Goal: Task Accomplishment & Management: Manage account settings

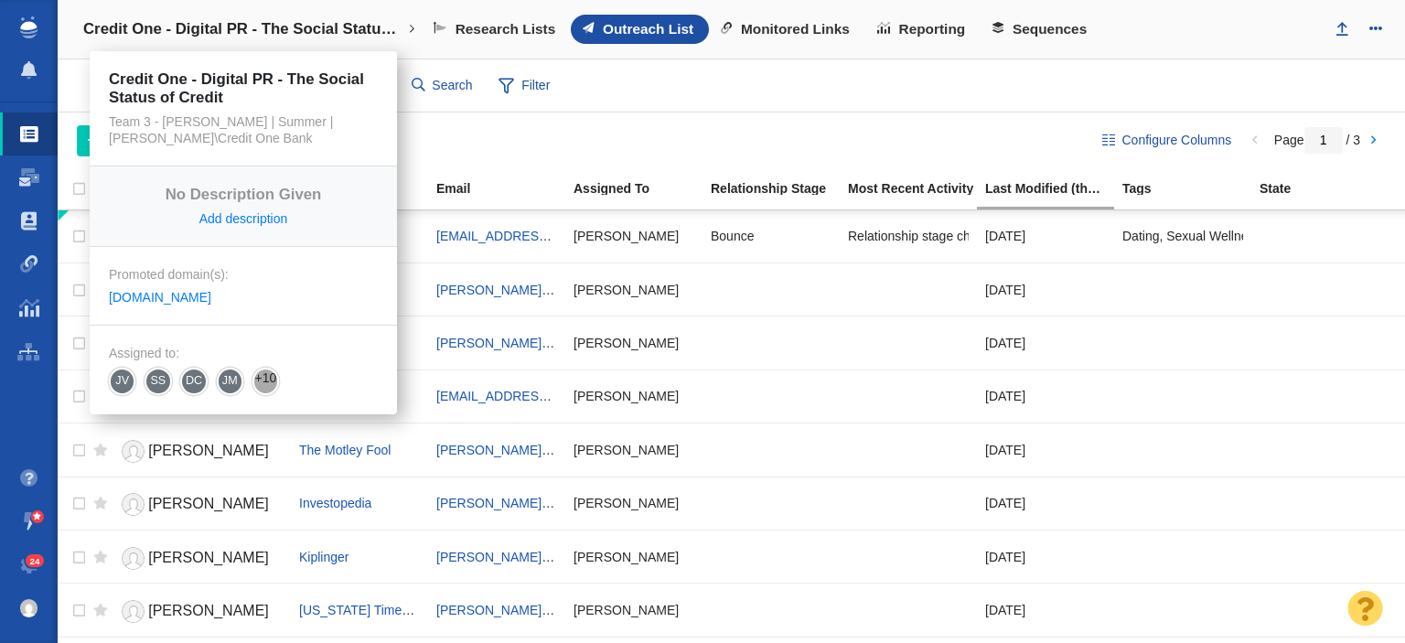
click at [252, 27] on h4 "Credit One - Digital PR - The Social Status of Credit" at bounding box center [243, 29] width 320 height 18
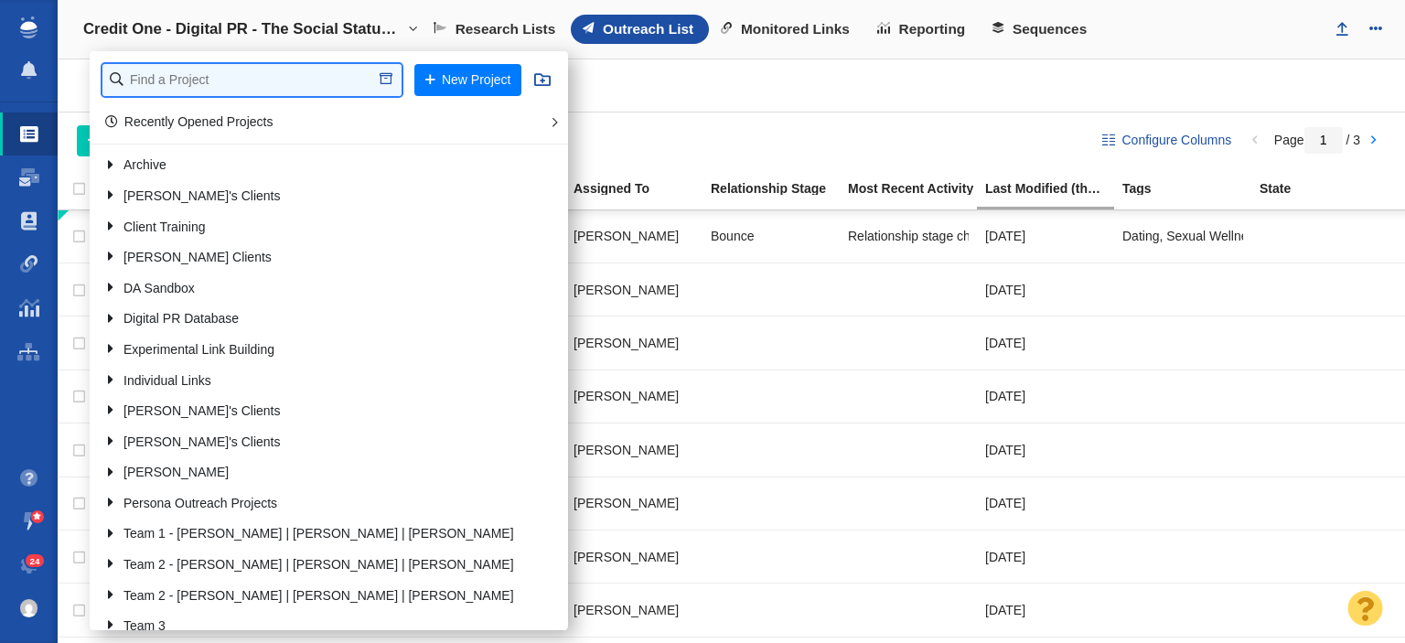
click at [223, 70] on input "text" at bounding box center [251, 80] width 299 height 32
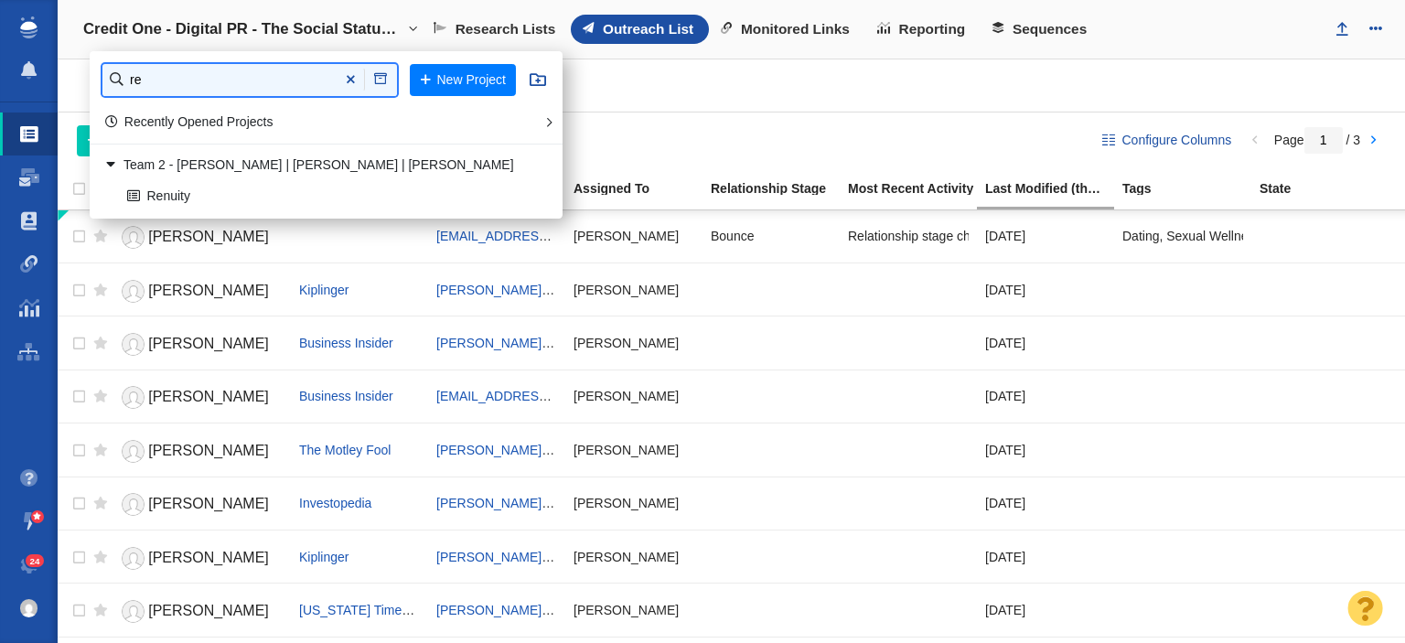
type input "r"
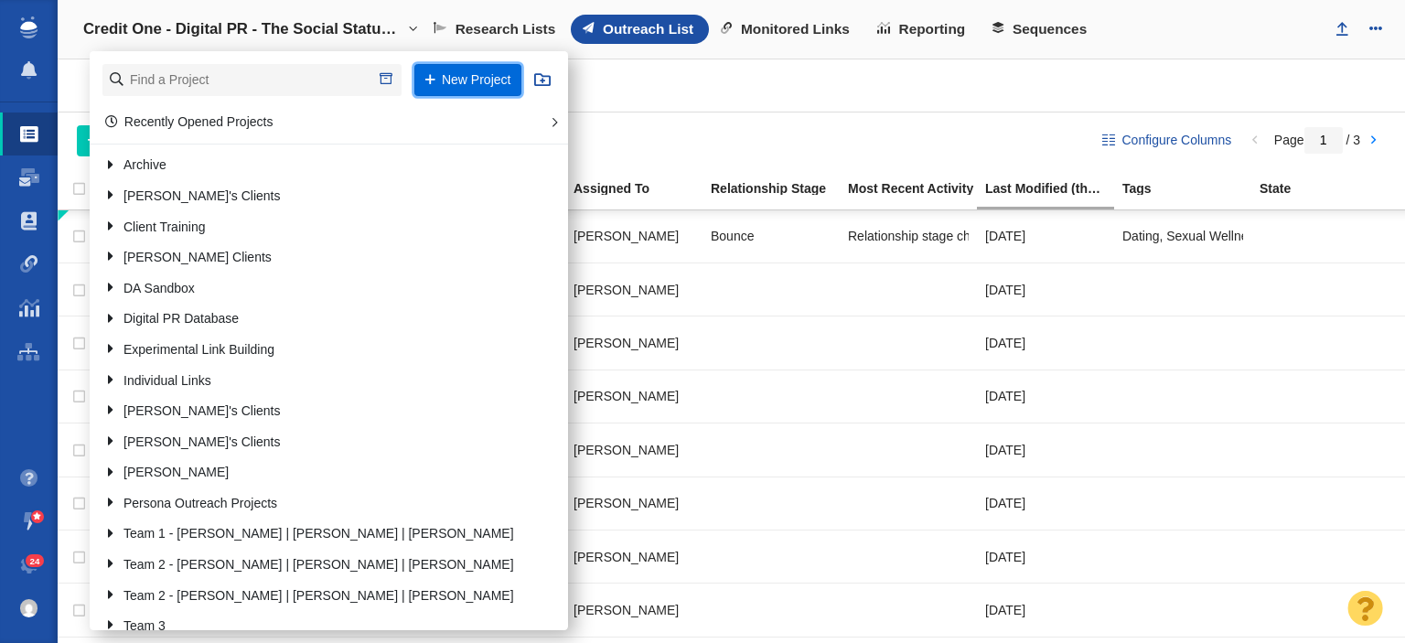
click at [477, 87] on button "New Project" at bounding box center [467, 80] width 106 height 32
select select "DOMAIN"
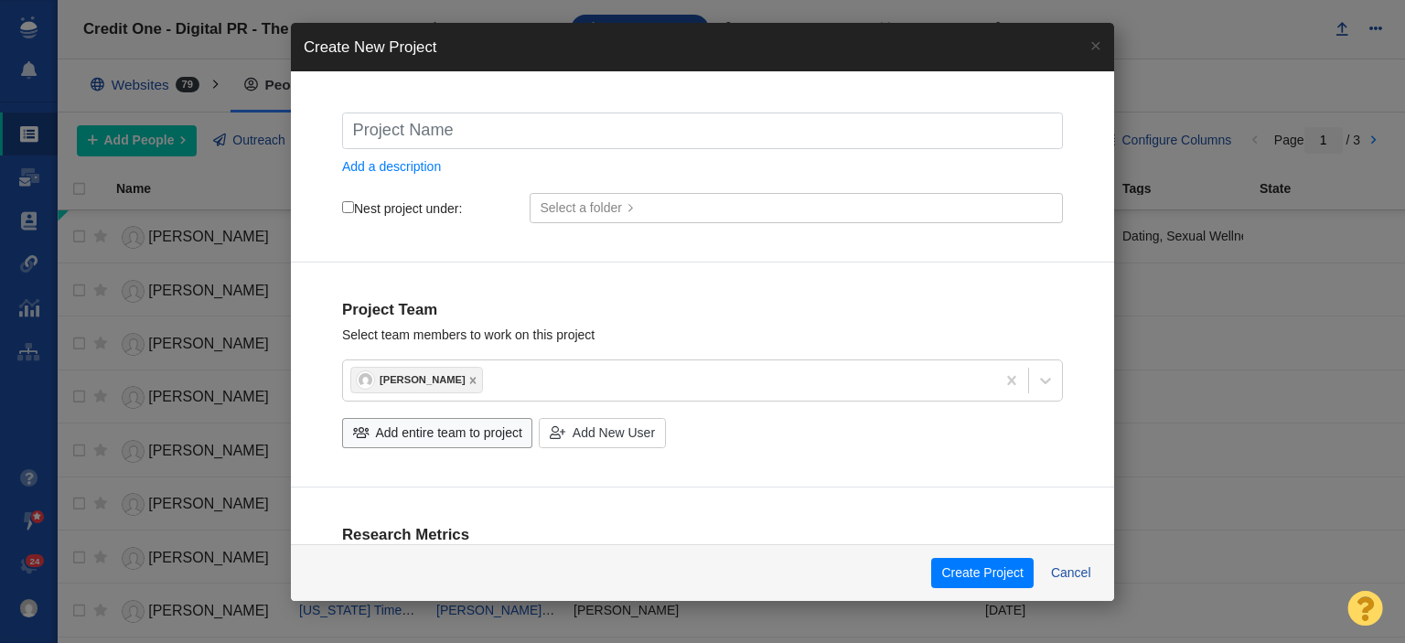
click at [424, 135] on input "text" at bounding box center [702, 131] width 721 height 37
type input "R"
checkbox input "true"
type input "Re"
checkbox input "true"
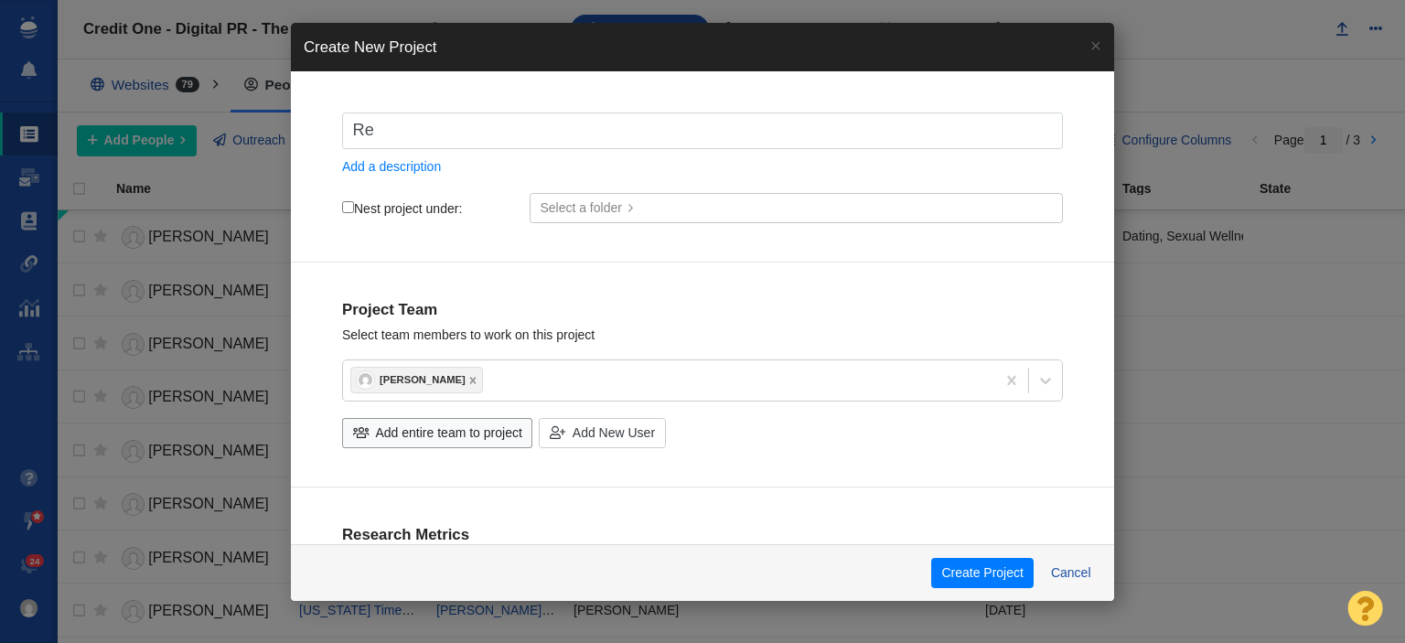
type input "Ren"
checkbox input "true"
type input "[PERSON_NAME]"
checkbox input "true"
type input "Renui"
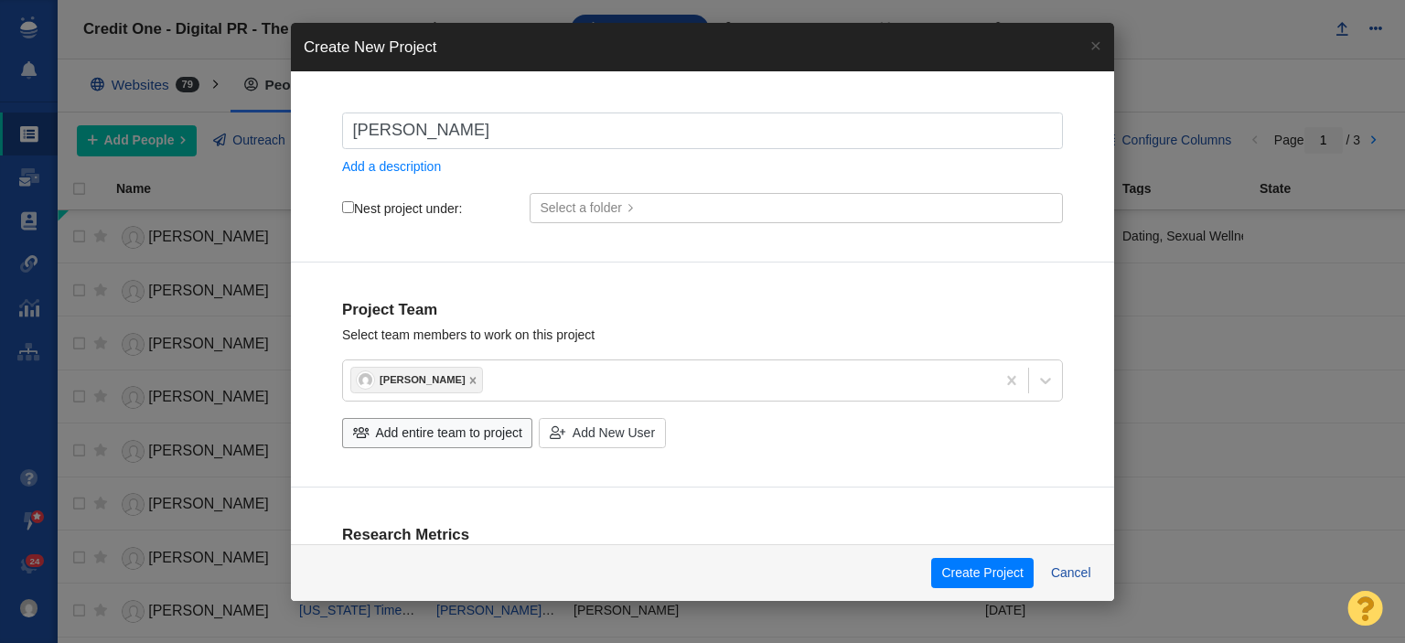
checkbox input "true"
type input "Renuit"
checkbox input "true"
type input "Renuity"
checkbox input "true"
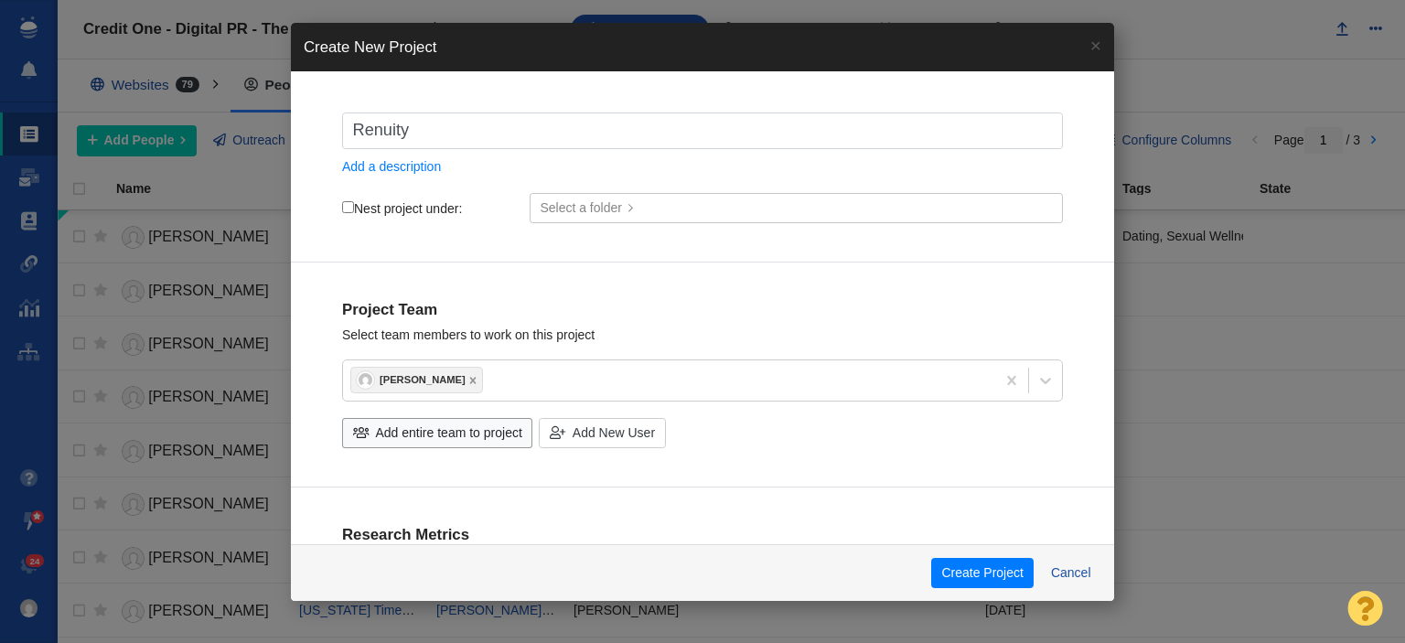
type input "Renuity"
checkbox input "true"
type input "Renuity -"
checkbox input "true"
type input "Renuity -"
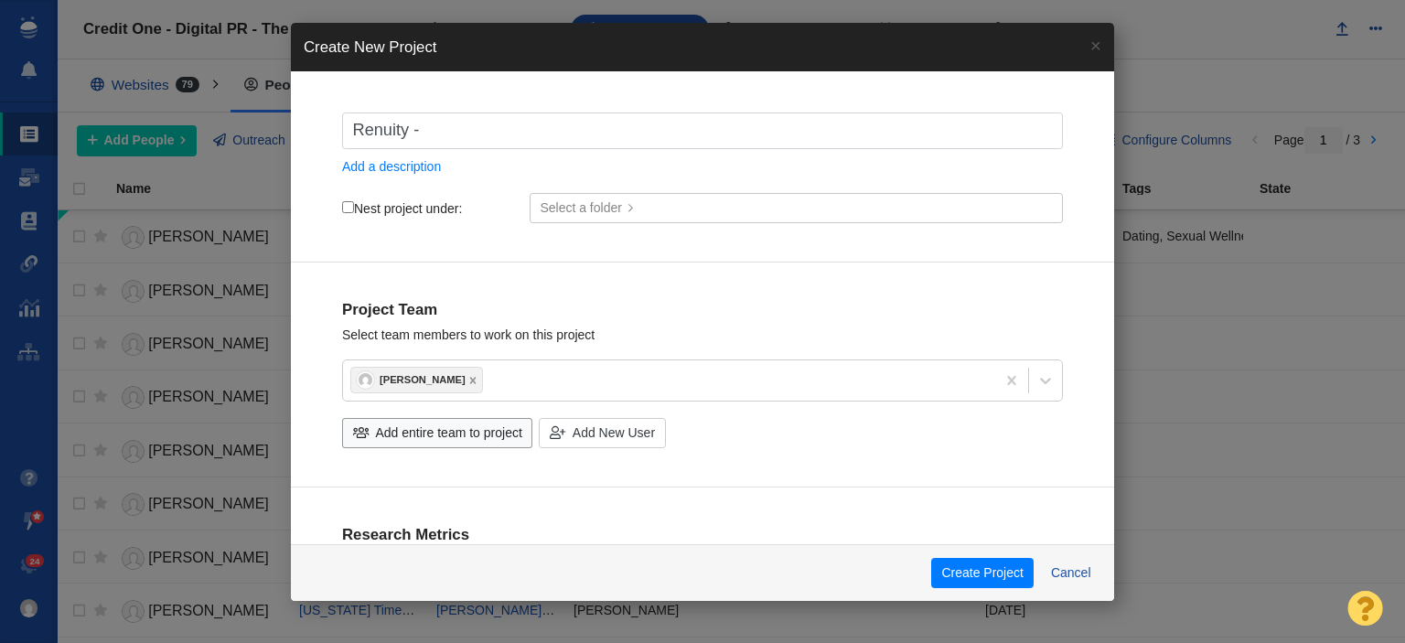
checkbox input "true"
type input "Renuity - D"
checkbox input "true"
type input "Renuity - Di"
checkbox input "true"
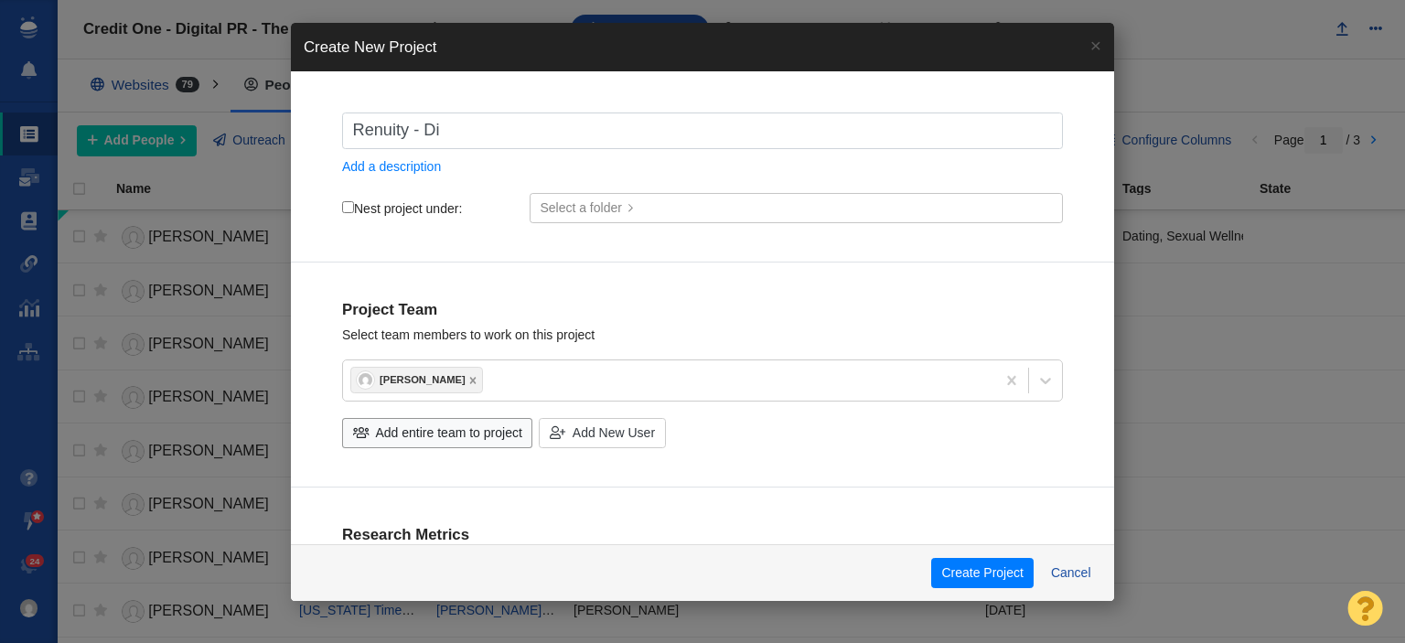
type input "Renuity - Dig"
checkbox input "true"
type input "Renuity - Digi"
checkbox input "true"
type input "Renuity - Digit"
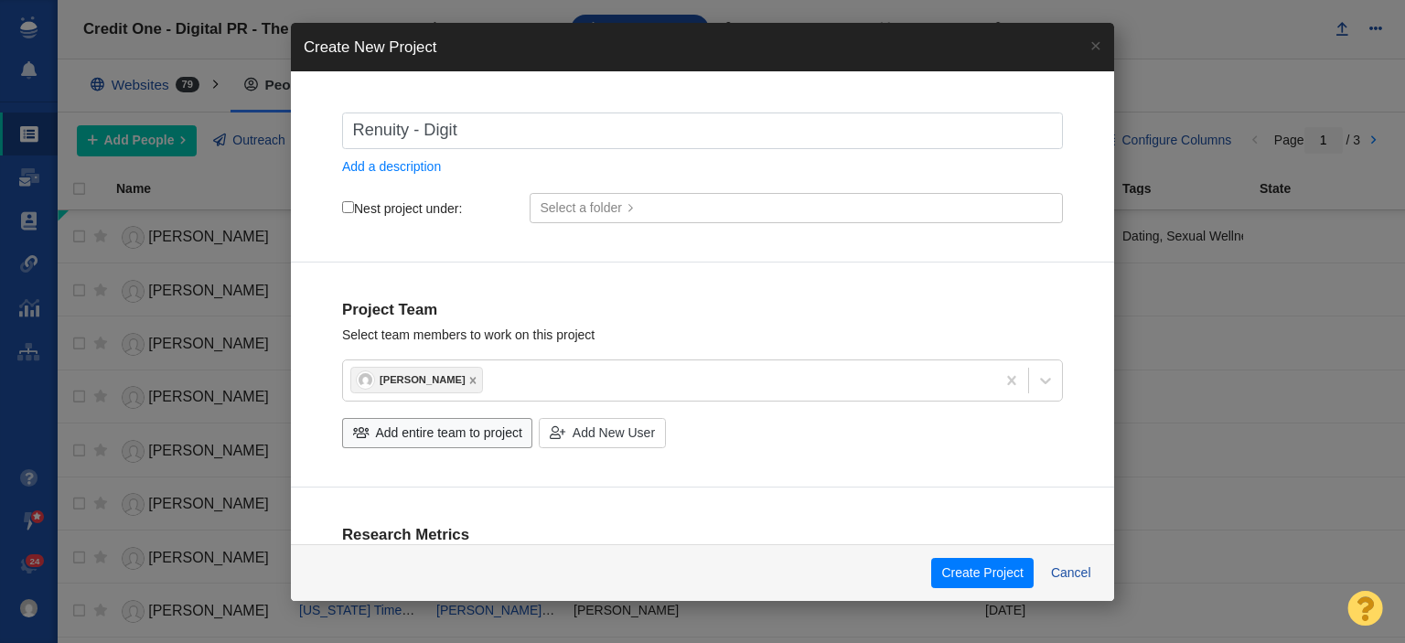
checkbox input "true"
type input "Renuity - Digita"
checkbox input "true"
type input "Renuity - Digital"
checkbox input "true"
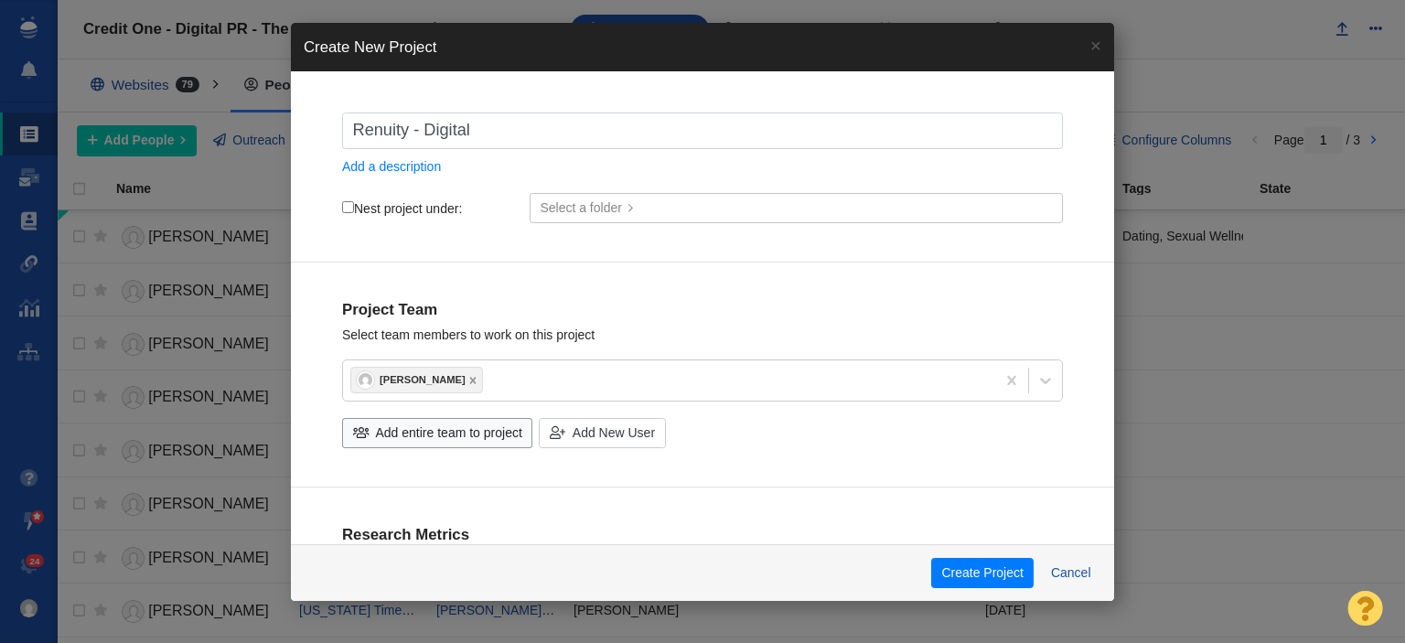
type input "Renuity - Digital"
checkbox input "true"
type input "Renuity - Digital P"
checkbox input "true"
type input "Renuity - Digital PR"
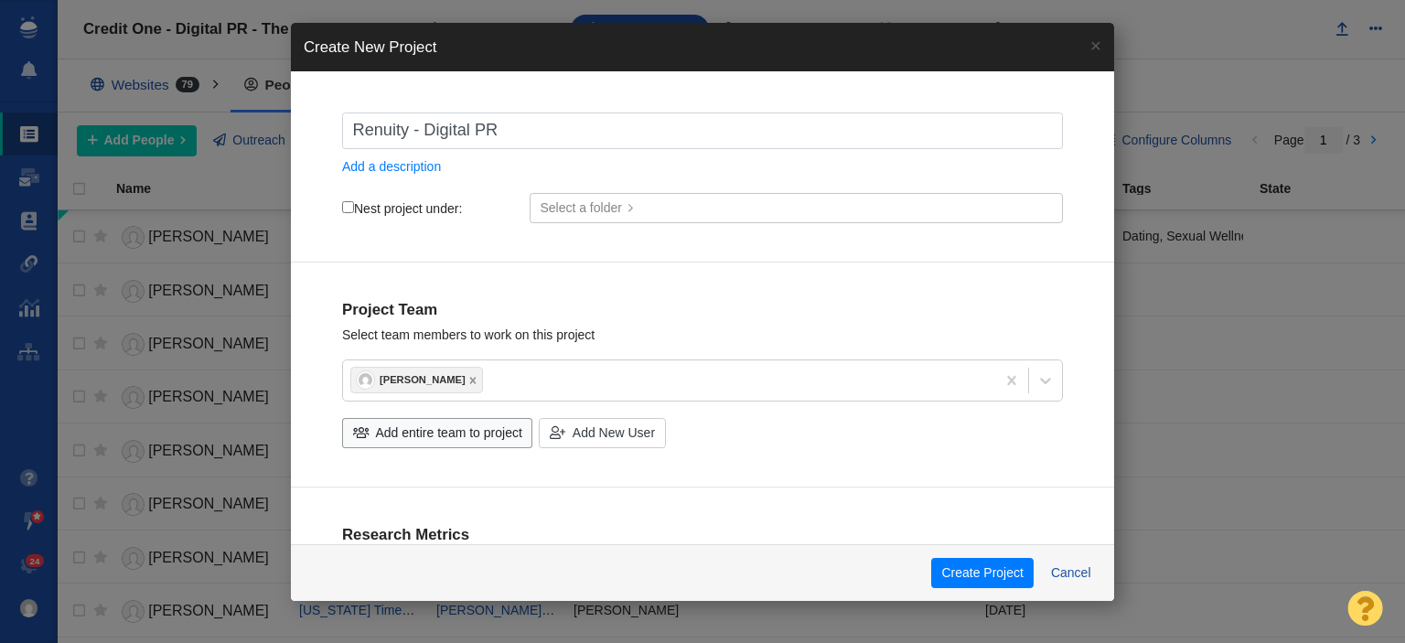
checkbox input "true"
type input "Renuity - Digital PR -"
checkbox input "true"
type input "Renuity - Digital PR -"
checkbox input "true"
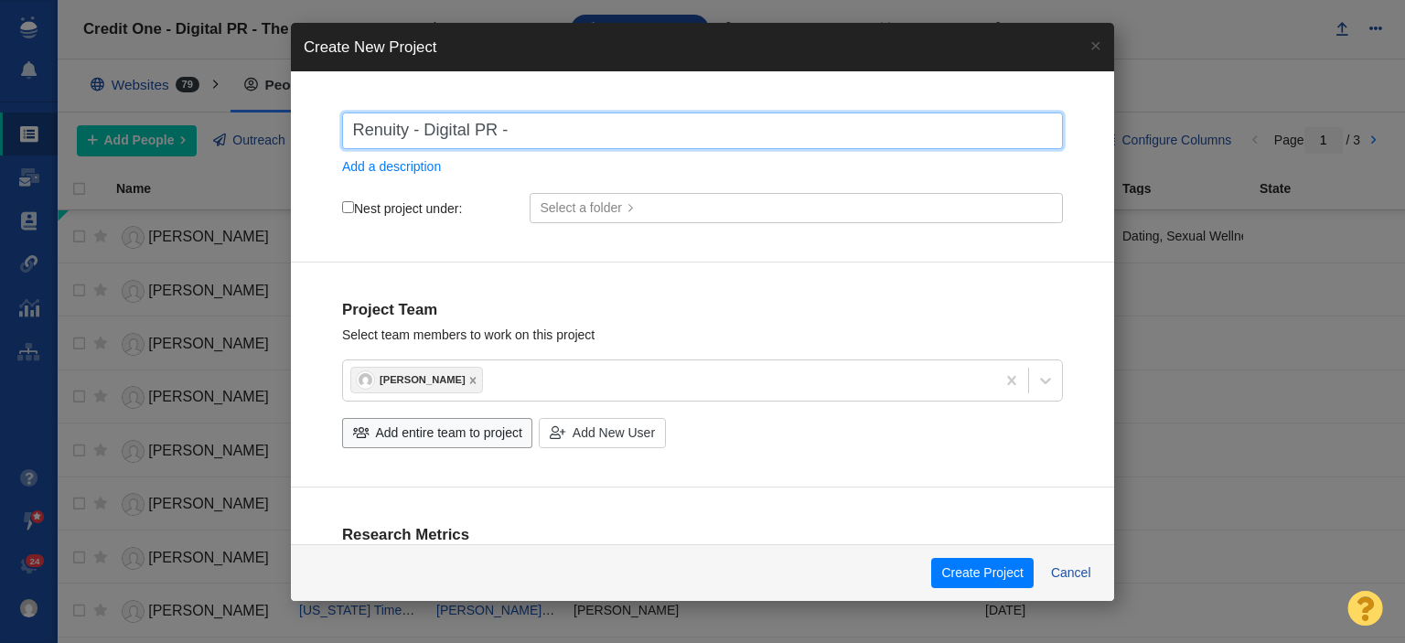
click at [661, 138] on input "Renuity - Digital PR -" at bounding box center [702, 131] width 721 height 37
paste input "Why First-Time Buyers Are Rethinking the Starter Home"
type input "Renuity - Digital PR - Why First-Time Buyers Are Rethinking the Starter Home"
checkbox input "true"
type input "Renuity - Digital PR - Why First-Time Buyers Are Rethinking the Starter Home"
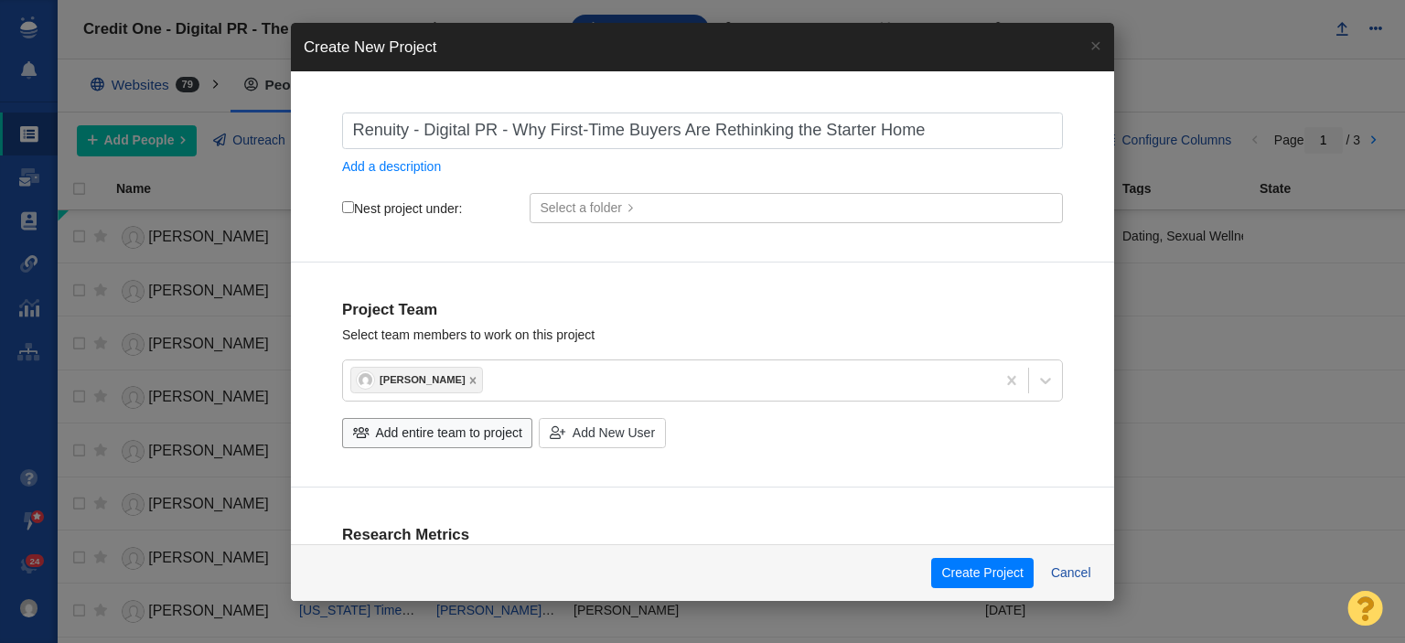
drag, startPoint x: 343, startPoint y: 206, endPoint x: 352, endPoint y: 207, distance: 9.2
click at [346, 206] on input "Nest project under:" at bounding box center [348, 207] width 12 height 12
checkbox input "true"
click at [448, 424] on span "Add entire team to project" at bounding box center [449, 433] width 146 height 19
checkbox input "true"
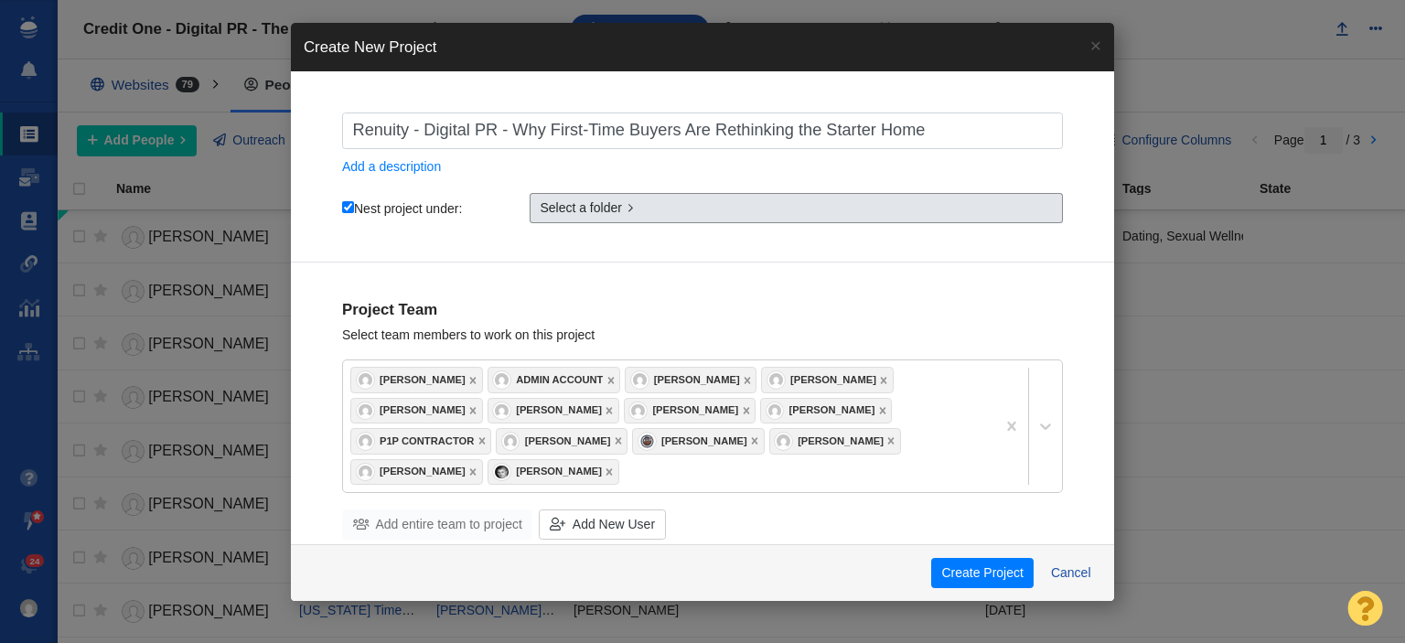
click at [620, 209] on link "Select a folder" at bounding box center [796, 208] width 533 height 31
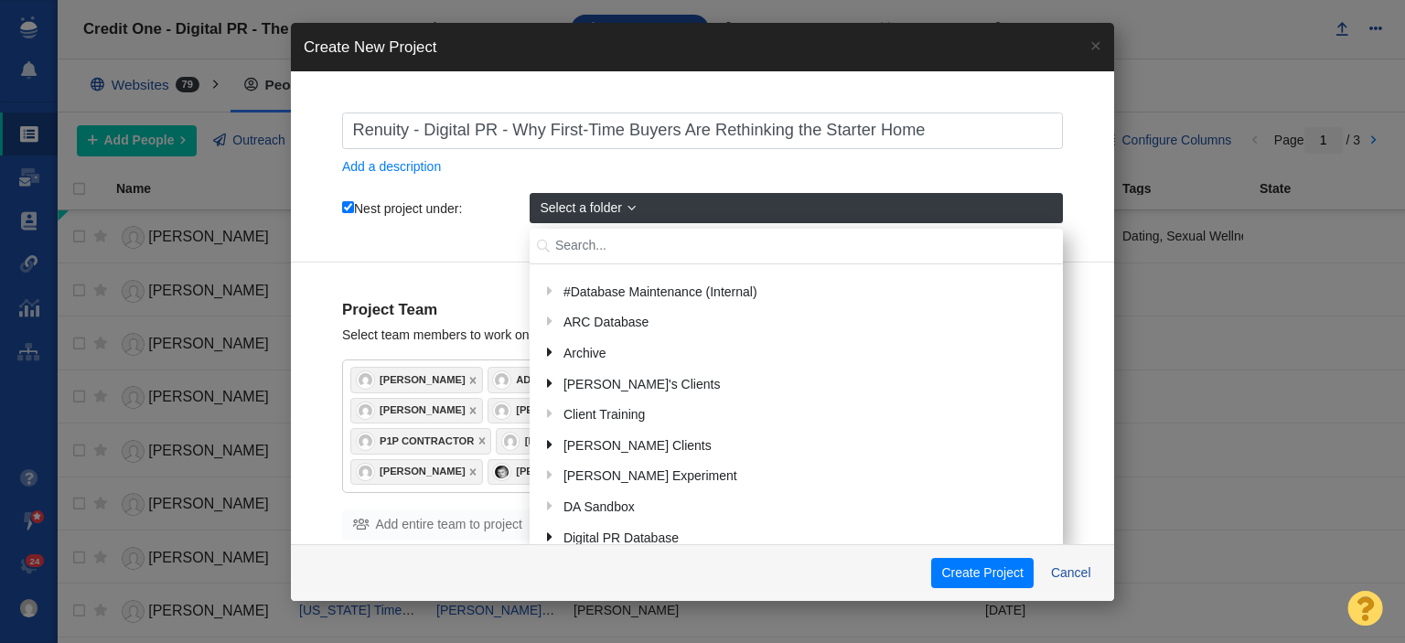
click at [608, 237] on input "text" at bounding box center [796, 247] width 533 height 36
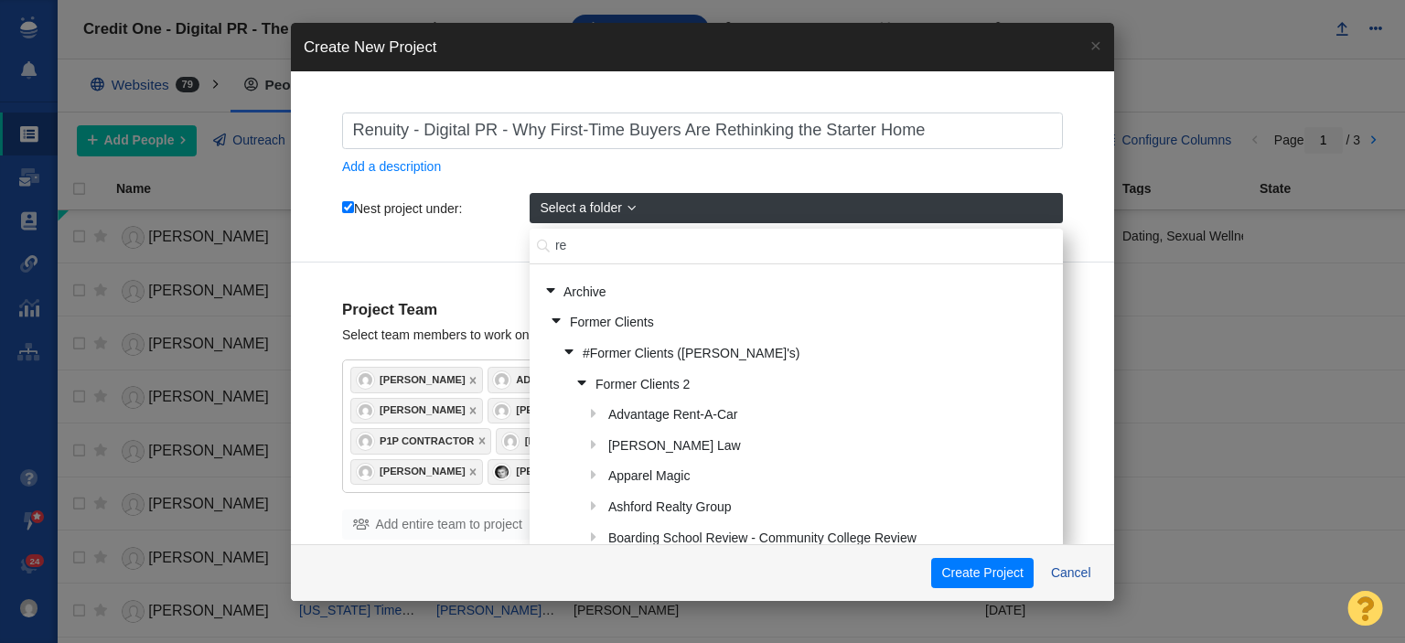
type input "r"
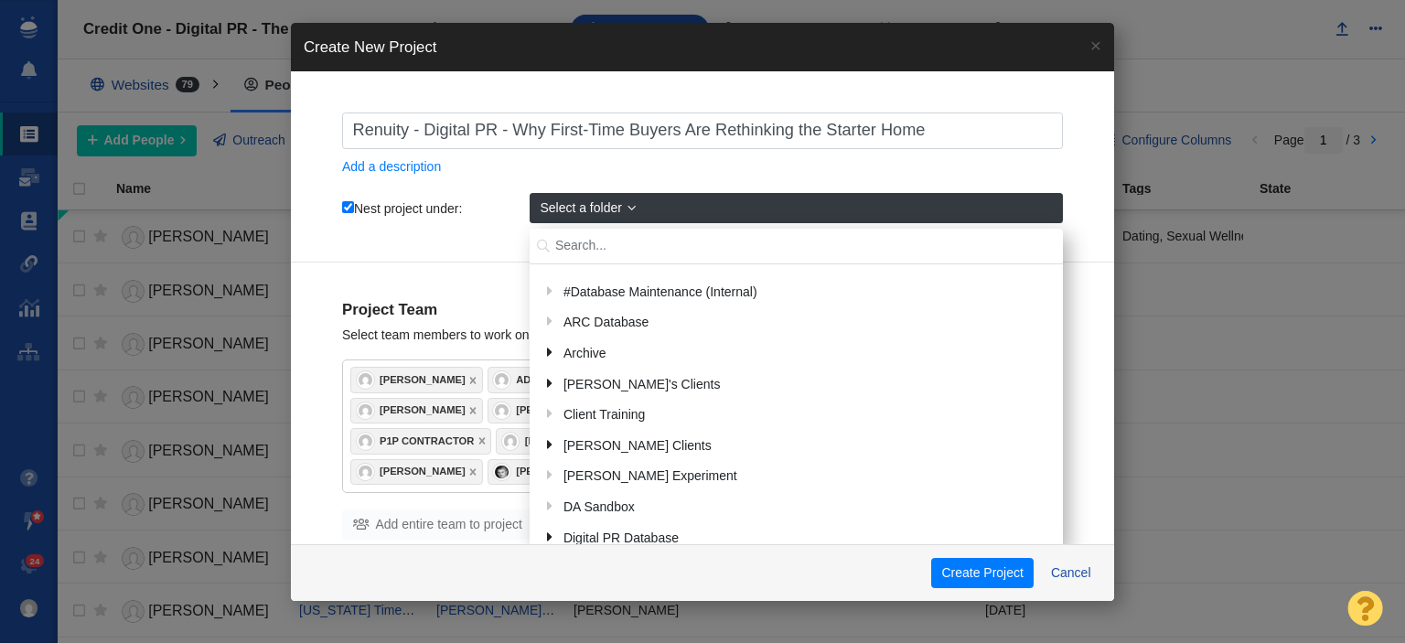
click at [458, 226] on div "Renuity - Digital PR - Why First-Time Buyers Are Rethinking the Starter Home Ad…" at bounding box center [702, 183] width 823 height 160
click at [342, 203] on input "Nest project under:" at bounding box center [348, 207] width 12 height 12
checkbox input "false"
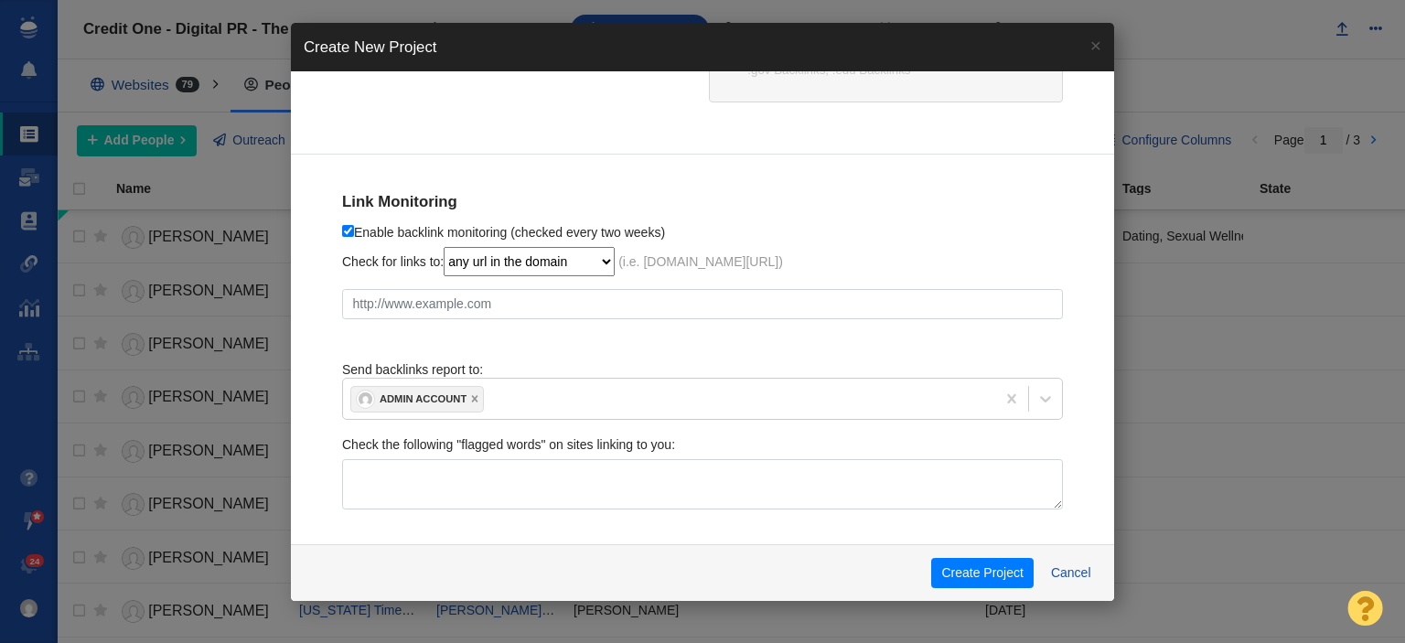
scroll to position [1015, 0]
click at [478, 389] on icon at bounding box center [474, 395] width 13 height 13
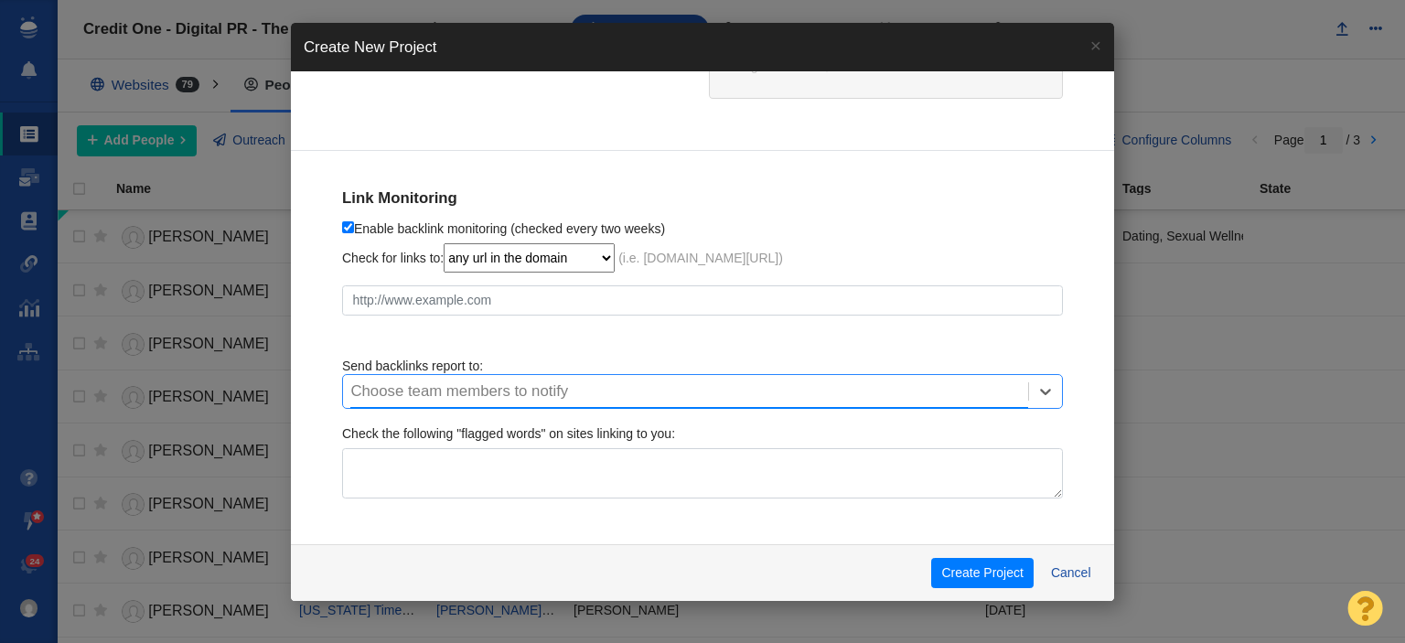
scroll to position [1009, 0]
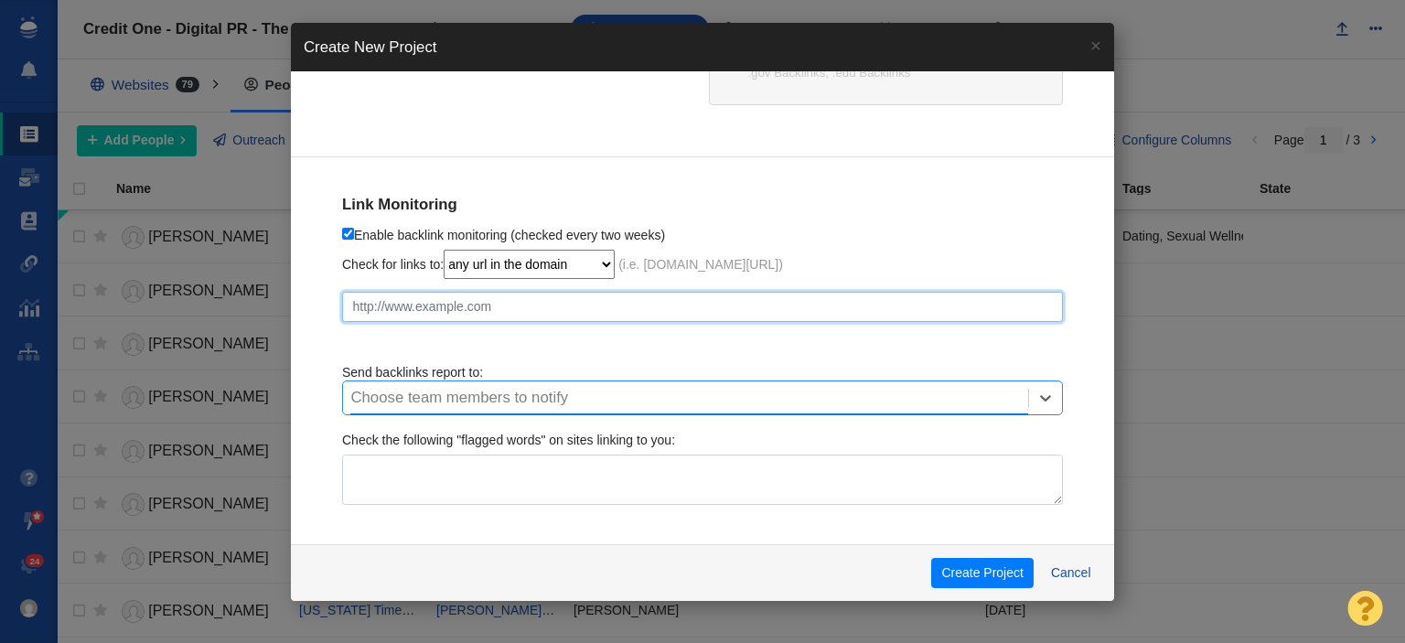
click at [500, 302] on input "text" at bounding box center [702, 307] width 721 height 31
paste input "Why First-Time Buyers Are Rethinking the Starter Home"
checkbox input "true"
type input "Why First-Time Buyers Are Rethinking the Starter Home"
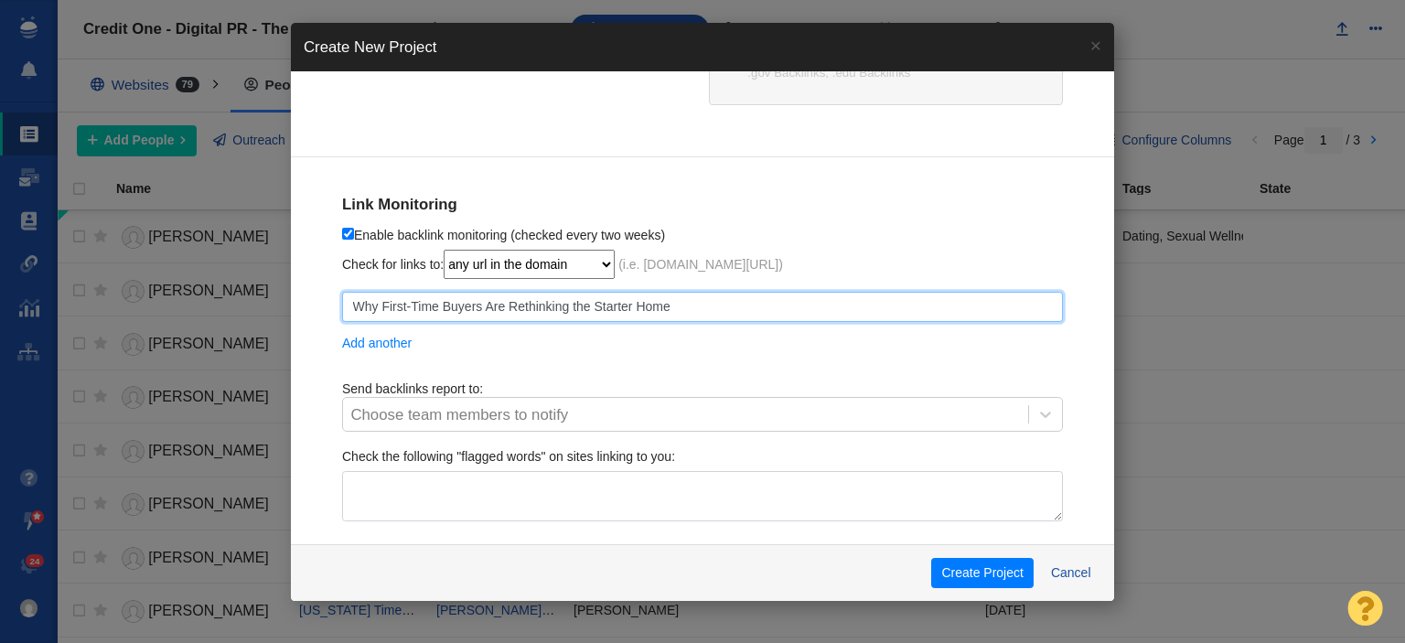
checkbox input "true"
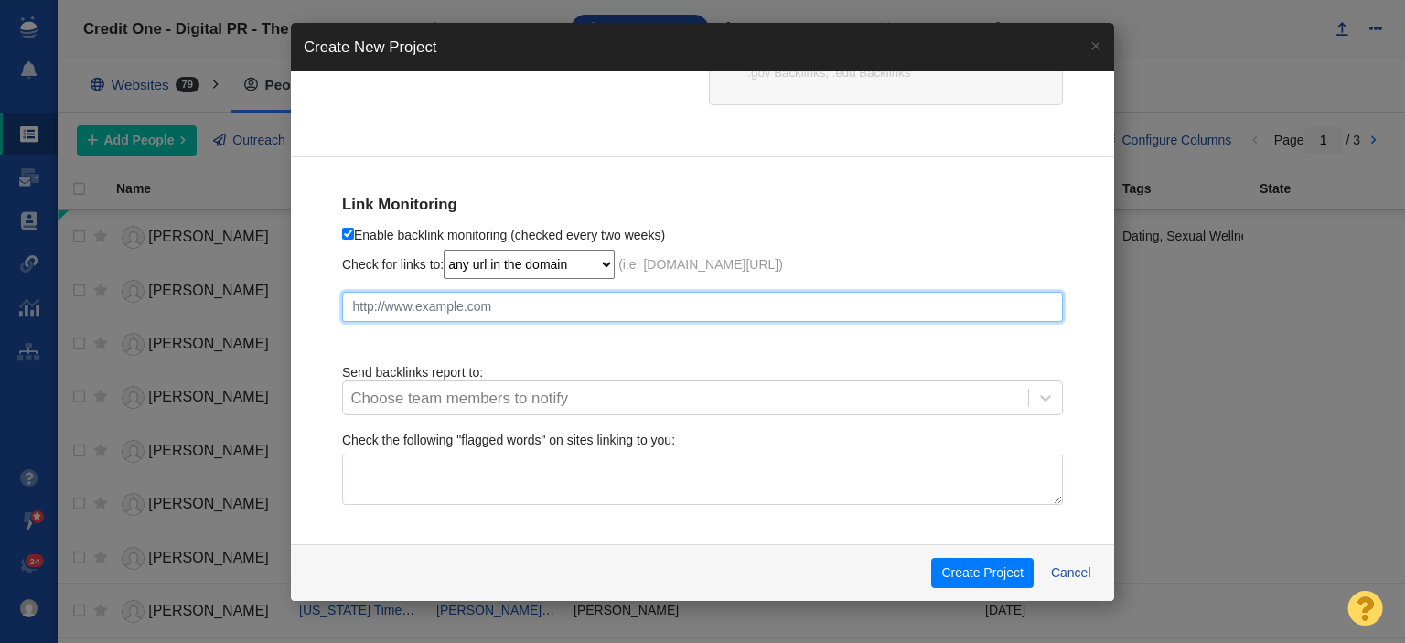
click at [448, 292] on input "text" at bounding box center [702, 307] width 721 height 31
paste input "[URL][DOMAIN_NAME]"
checkbox input "true"
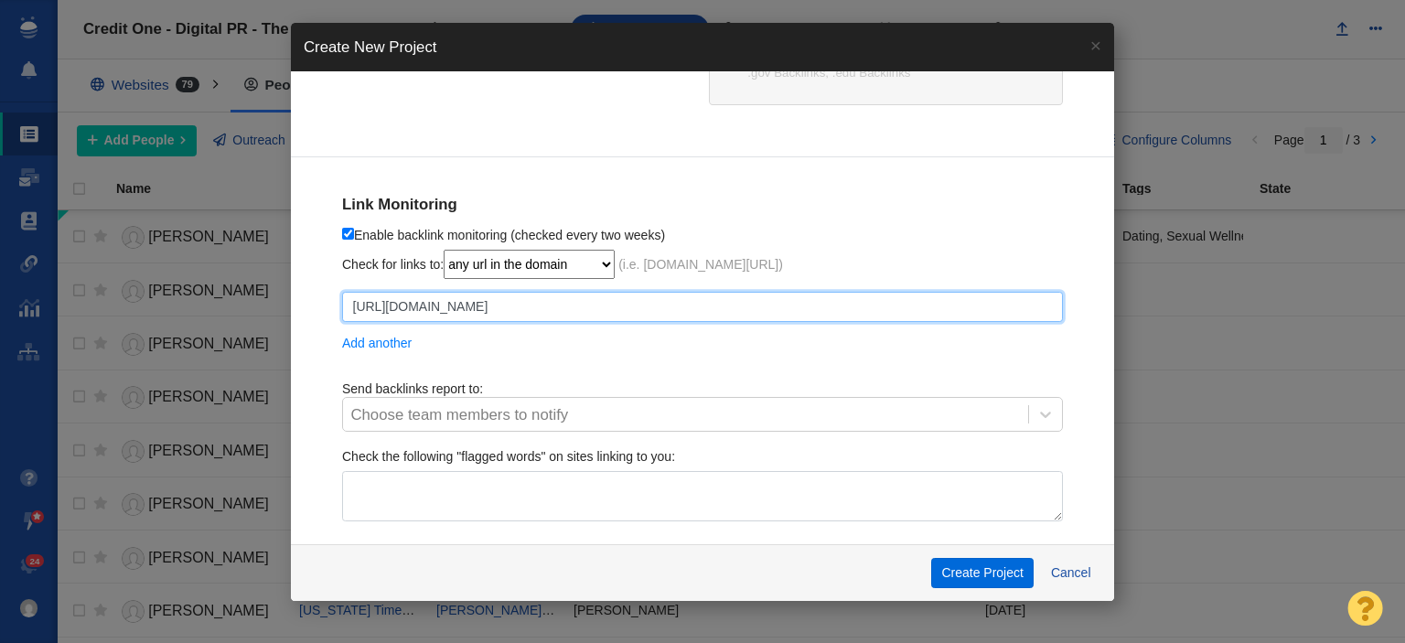
type input "[URL][DOMAIN_NAME]"
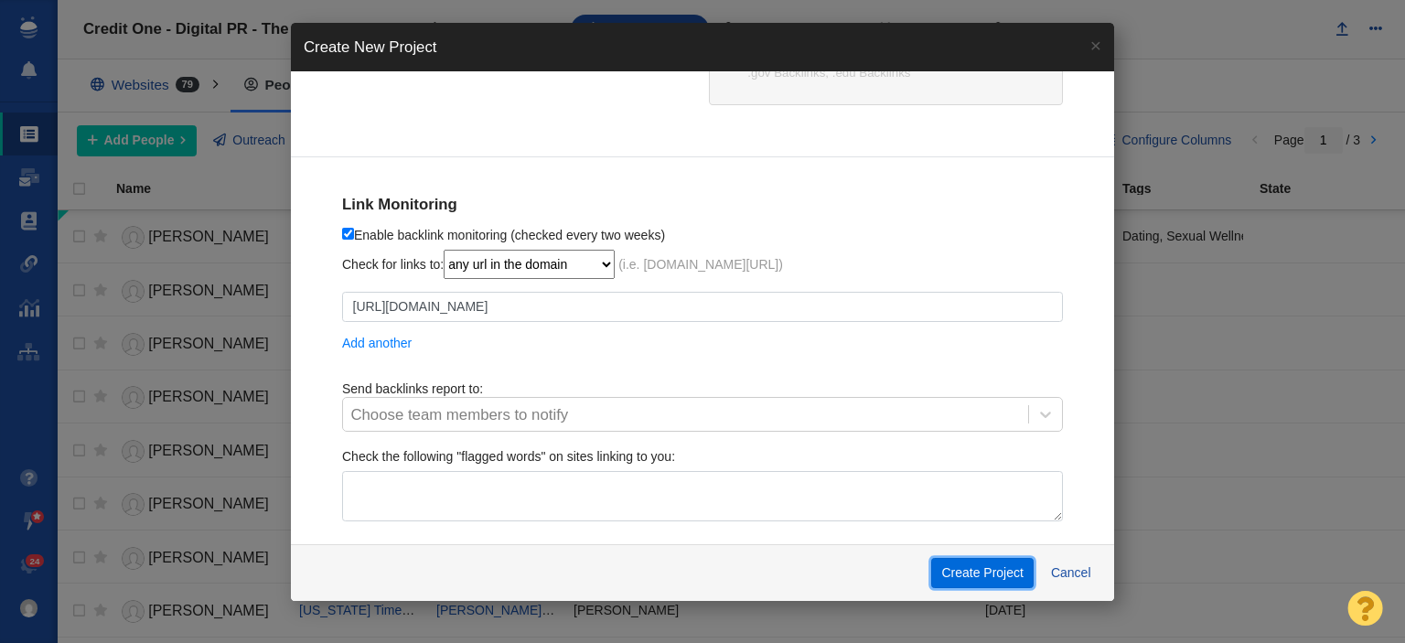
click at [998, 569] on button "Create Project" at bounding box center [982, 573] width 102 height 31
checkbox input "true"
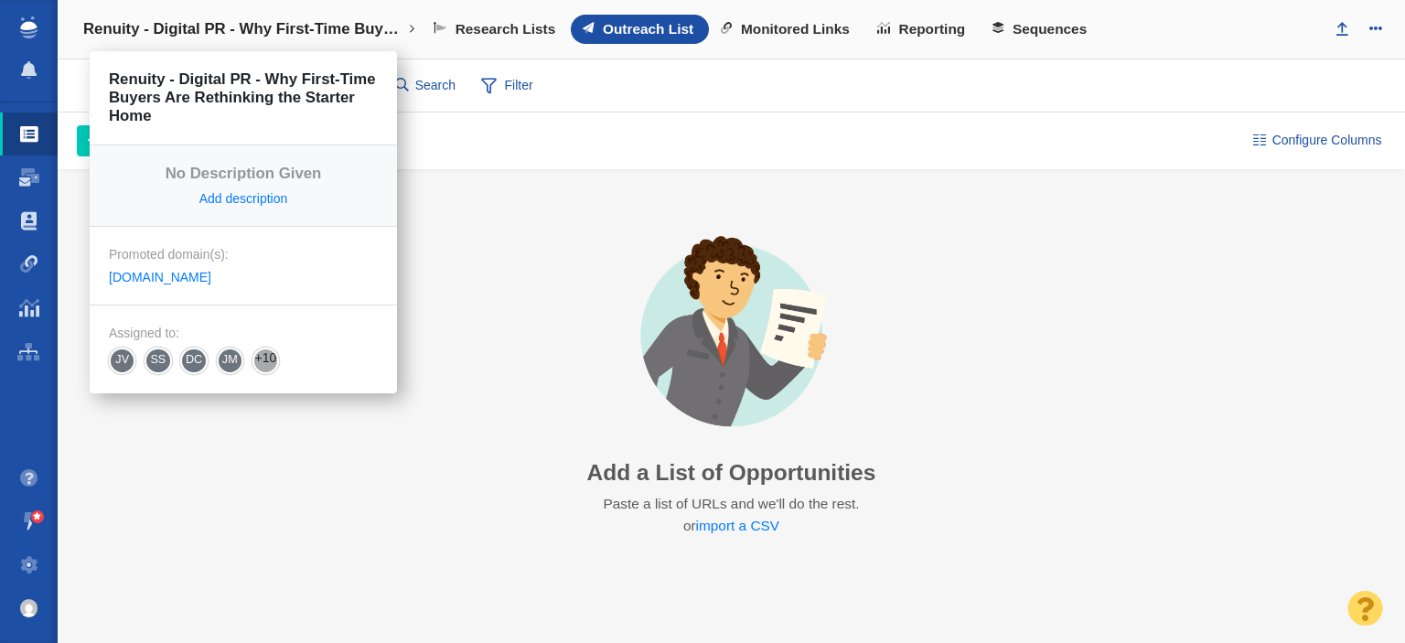
click at [311, 17] on link "Renuity - Digital PR - Why First-Time Buyers Are Rethinking the Starter Home" at bounding box center [249, 29] width 358 height 44
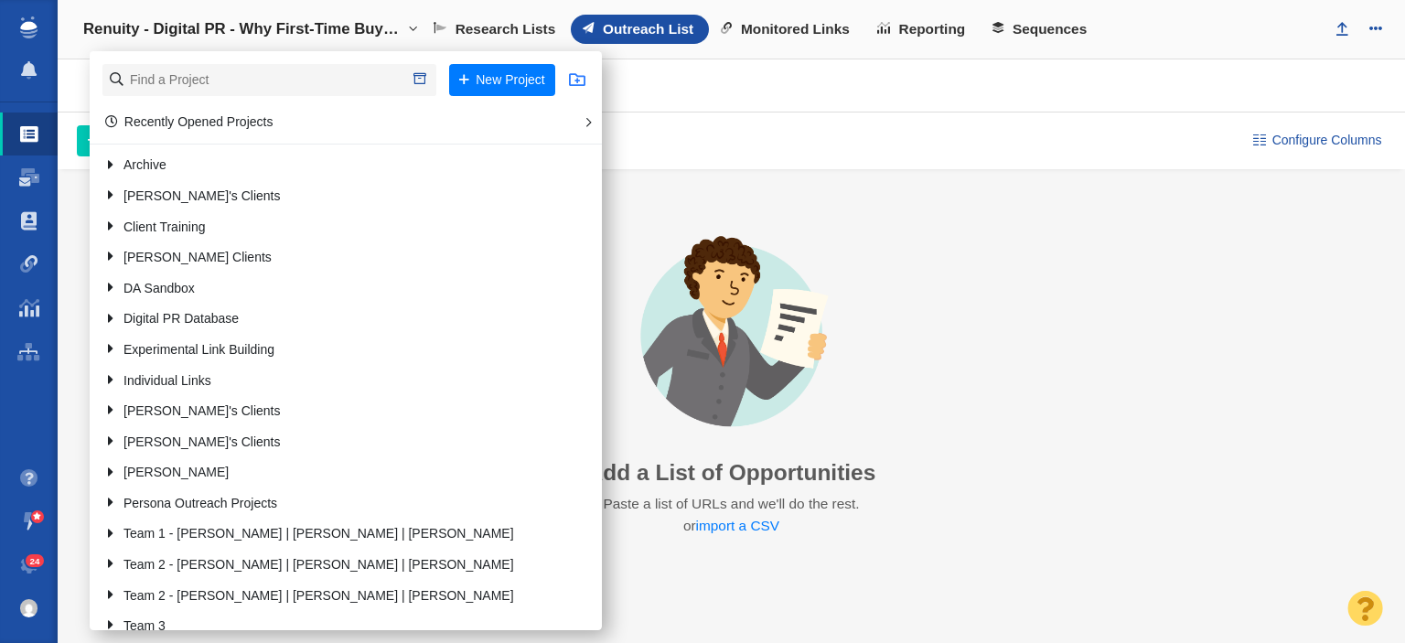
click at [584, 75] on span at bounding box center [577, 79] width 16 height 16
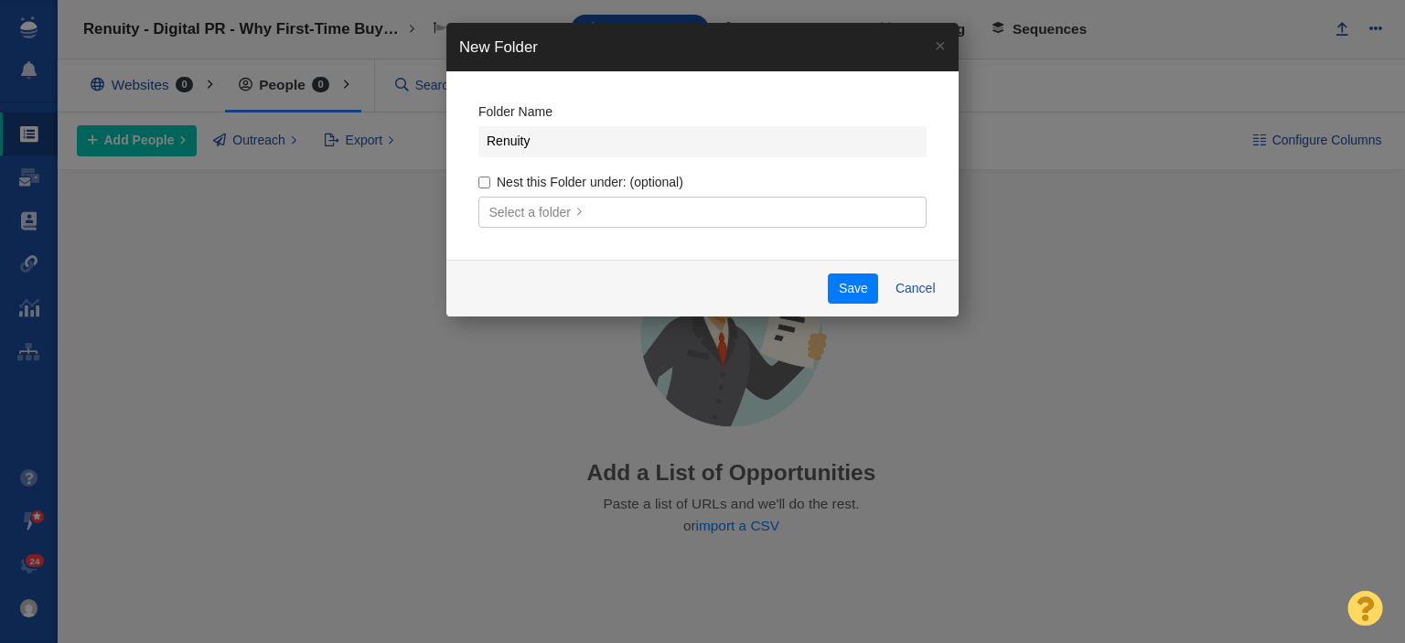
type input "Renuity"
click at [487, 177] on label "Nest this Folder under: (optional)" at bounding box center [702, 182] width 448 height 16
click at [487, 177] on input "Nest this Folder under: (optional)" at bounding box center [484, 183] width 12 height 12
checkbox input "true"
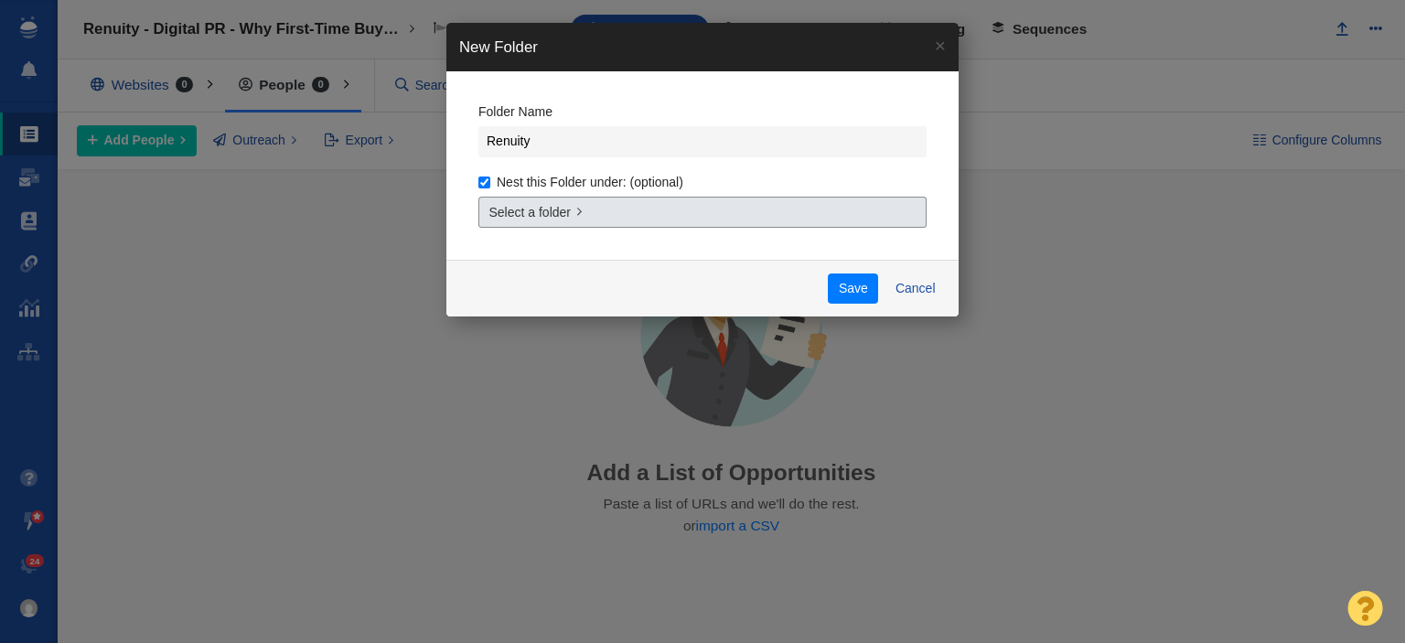
click at [540, 218] on span "Select a folder" at bounding box center [530, 212] width 82 height 19
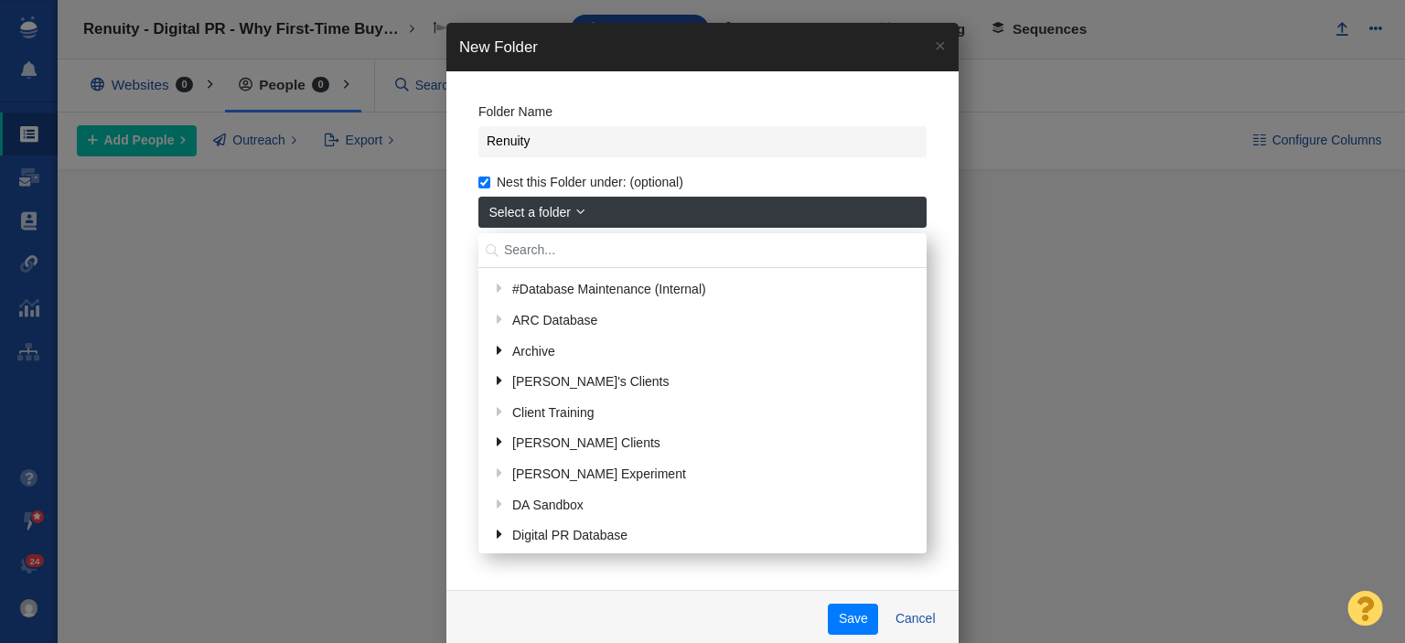
click at [541, 248] on input "text" at bounding box center [702, 251] width 448 height 36
type input "dylan"
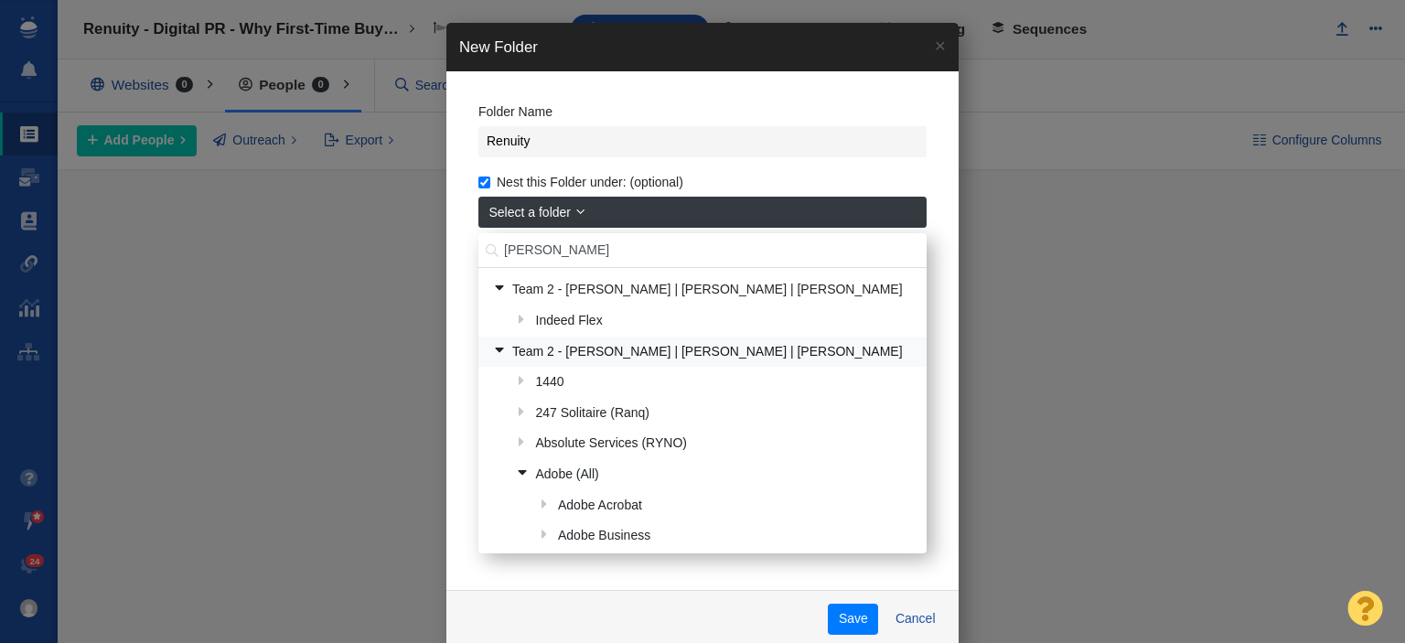
click at [695, 351] on link "Team 2 - [PERSON_NAME] | [PERSON_NAME] | [PERSON_NAME]" at bounding box center [702, 352] width 429 height 28
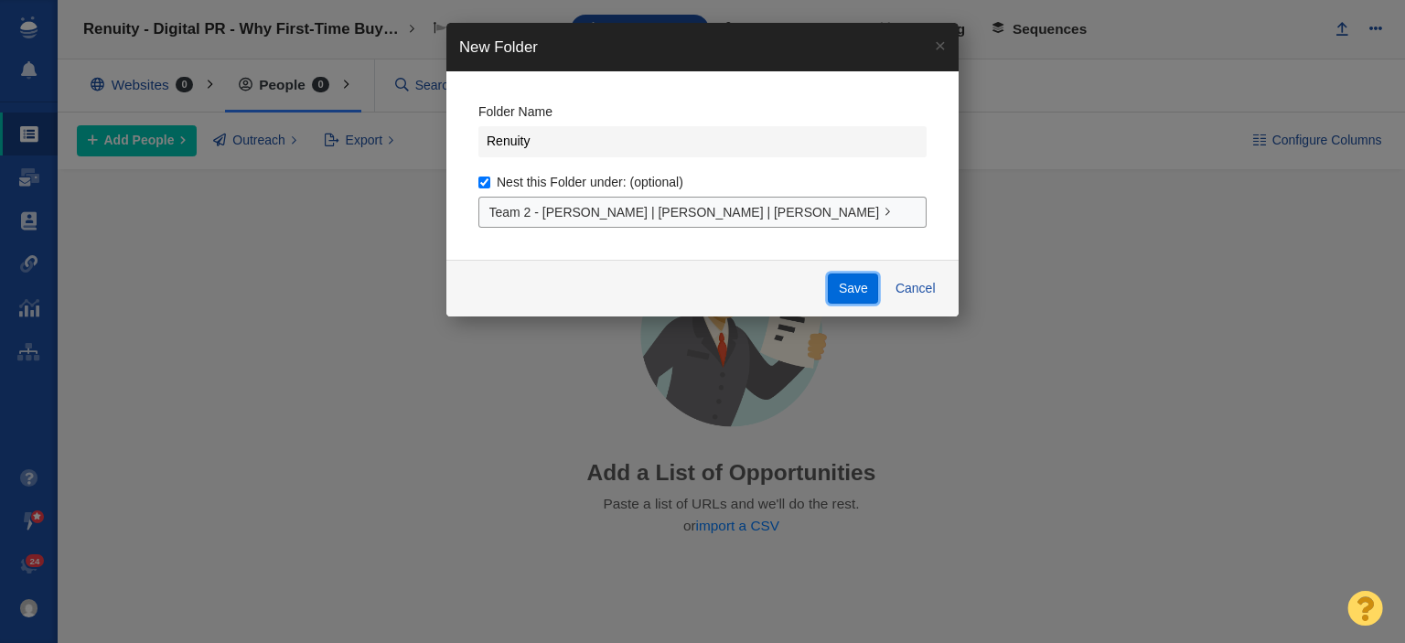
click at [861, 284] on button "Save" at bounding box center [853, 289] width 50 height 31
click at [861, 285] on button "Save" at bounding box center [853, 289] width 50 height 31
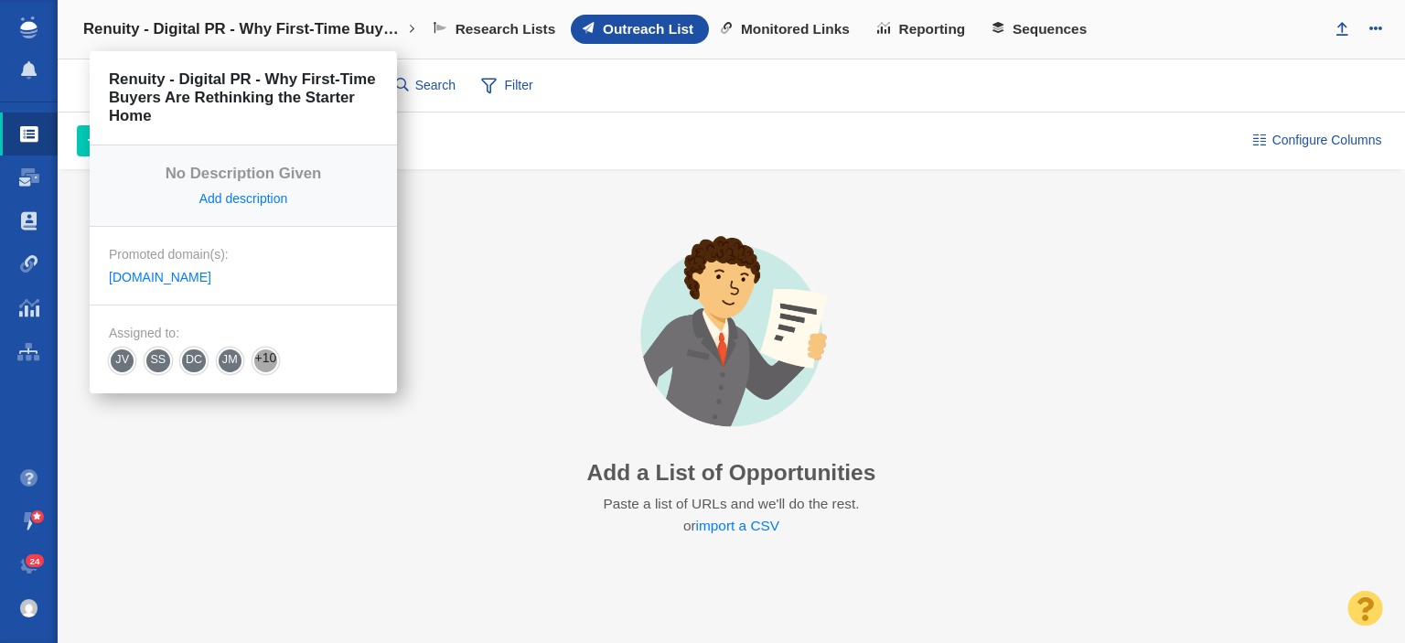
click at [318, 25] on h4 "Renuity - Digital PR - Why First-Time Buyers Are Rethinking the Starter Home" at bounding box center [243, 29] width 320 height 18
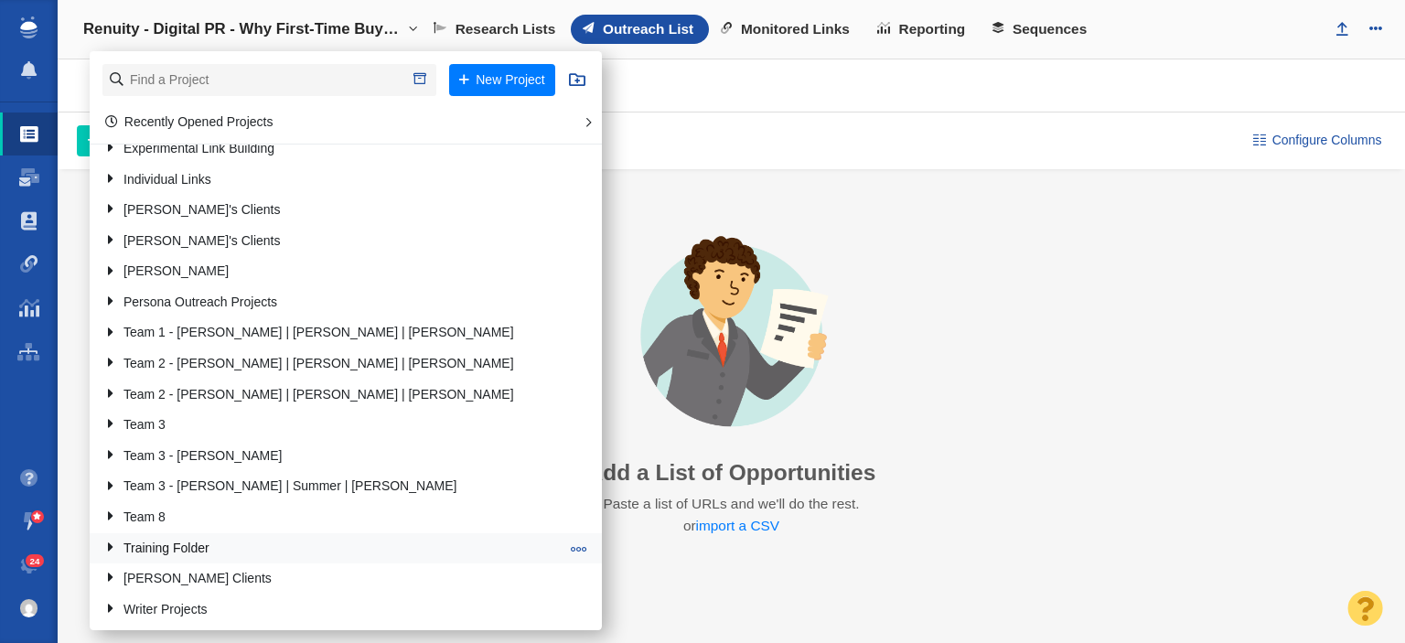
scroll to position [341, 0]
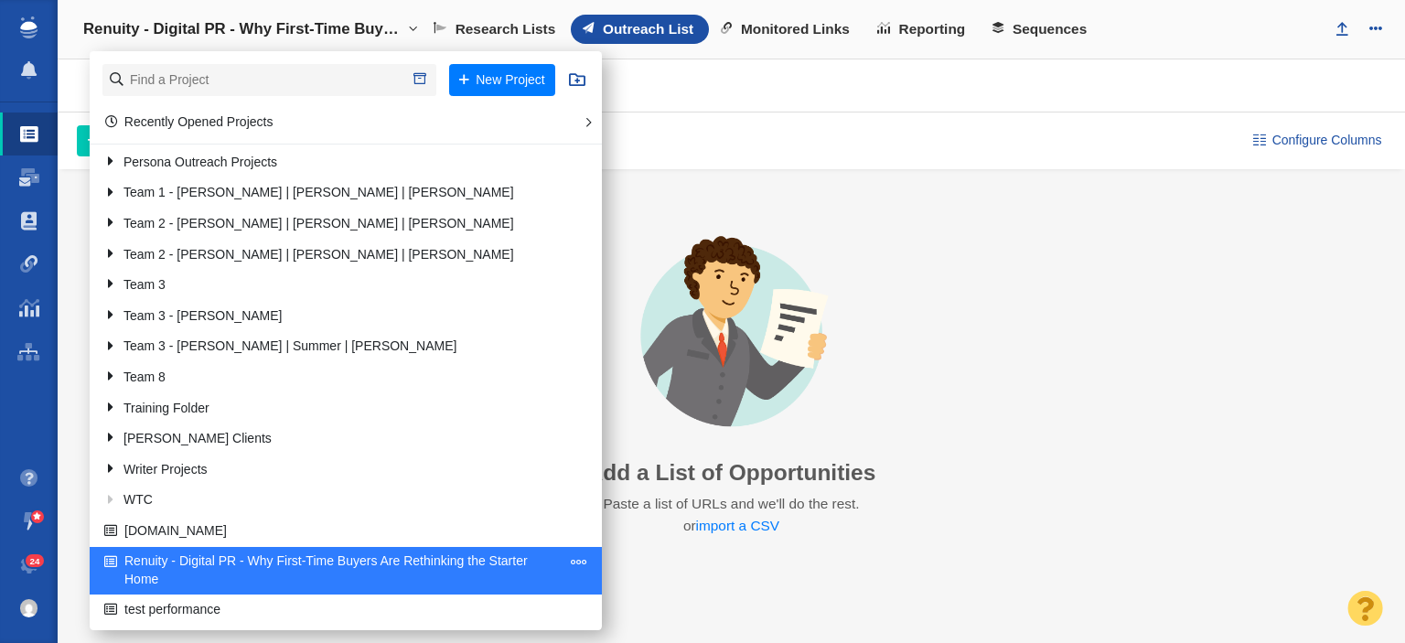
click at [571, 556] on span at bounding box center [579, 561] width 16 height 16
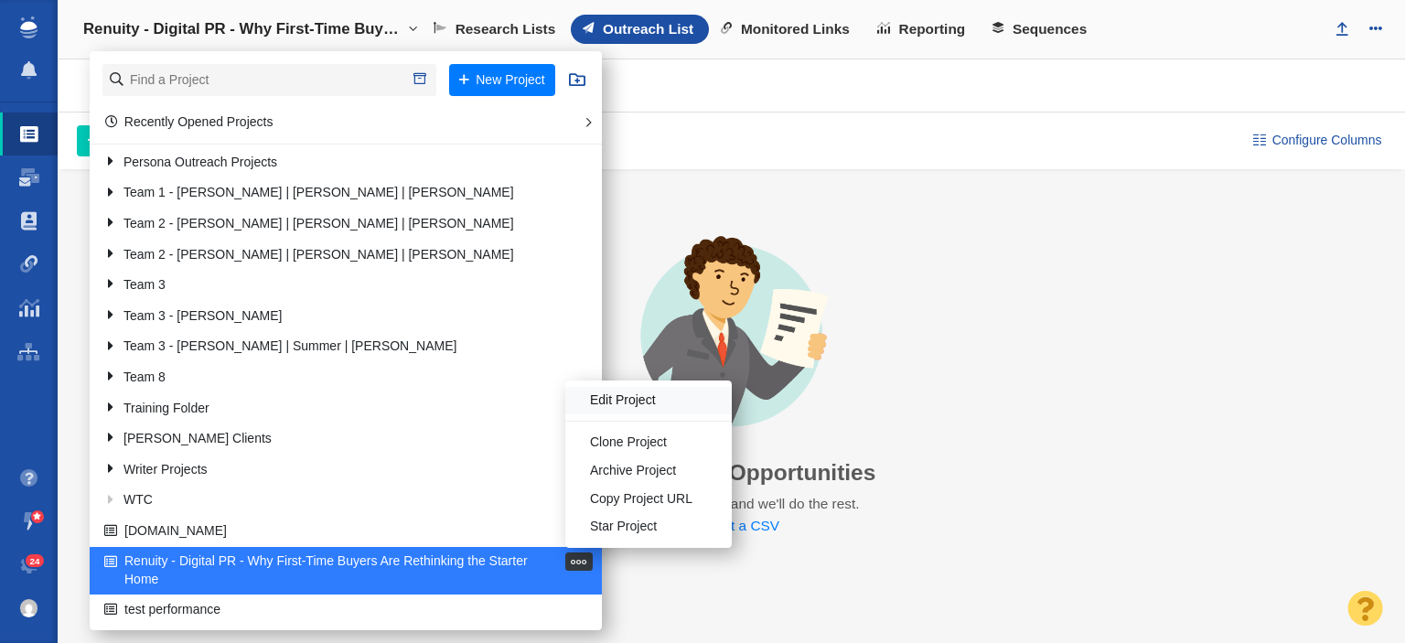
click at [616, 400] on li "Edit Project" at bounding box center [648, 401] width 166 height 28
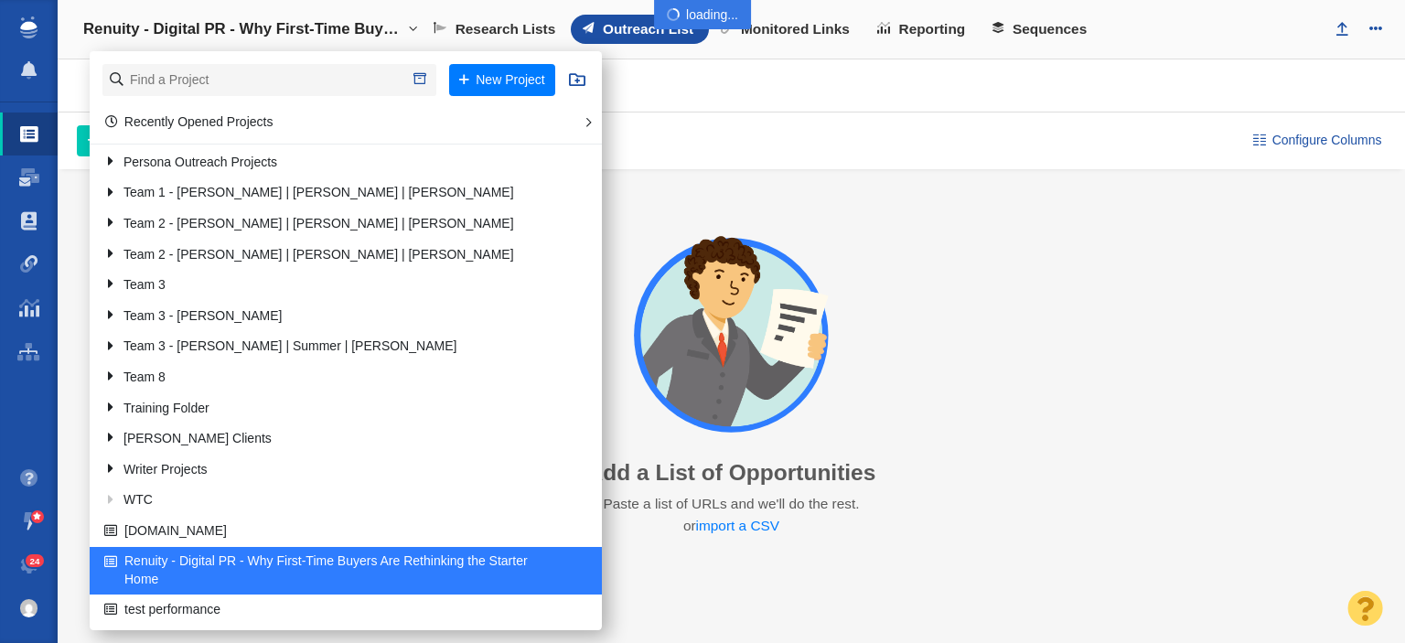
select select "DOMAIN"
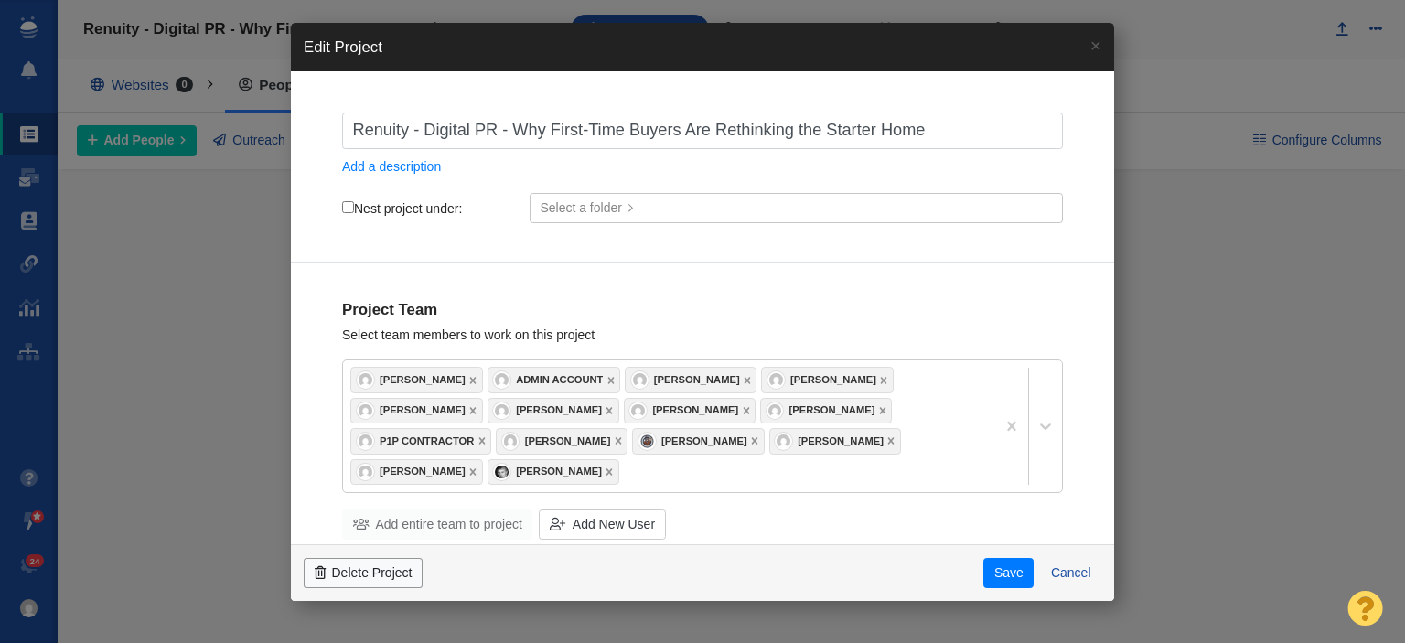
checkbox input "true"
click at [344, 208] on input "Nest project under:" at bounding box center [348, 207] width 12 height 12
checkbox input "true"
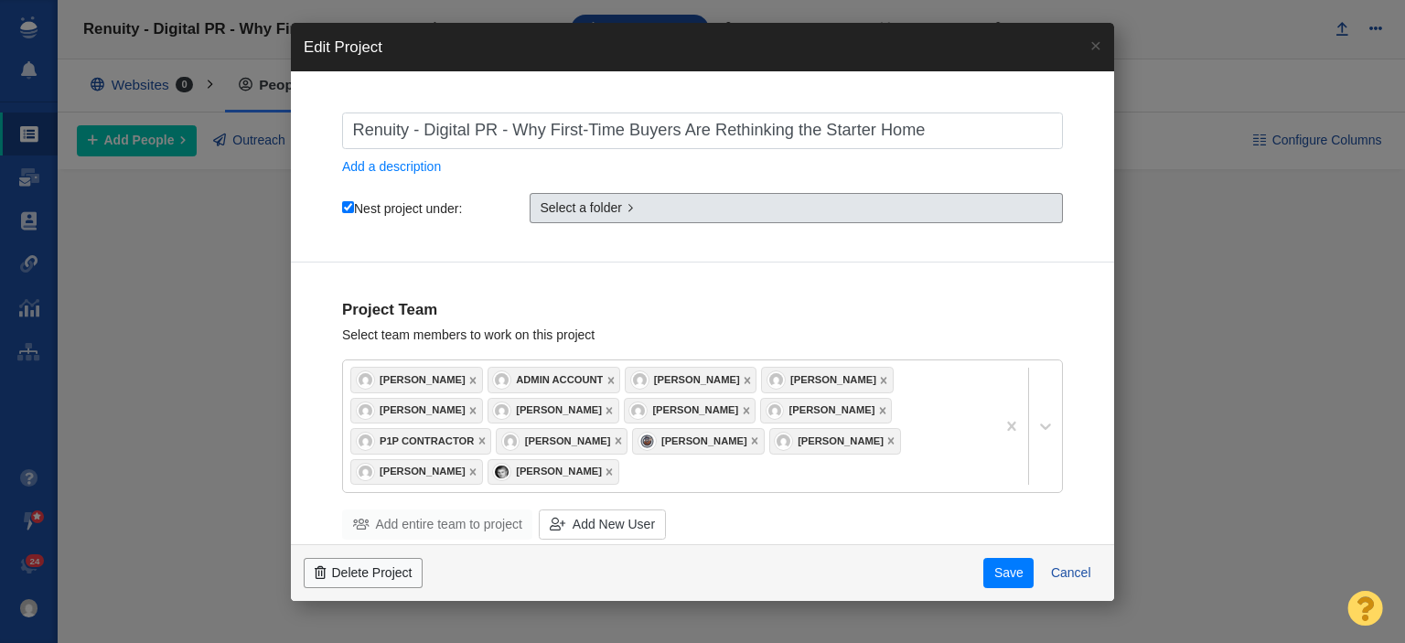
click at [668, 205] on link "Select a folder" at bounding box center [796, 208] width 533 height 31
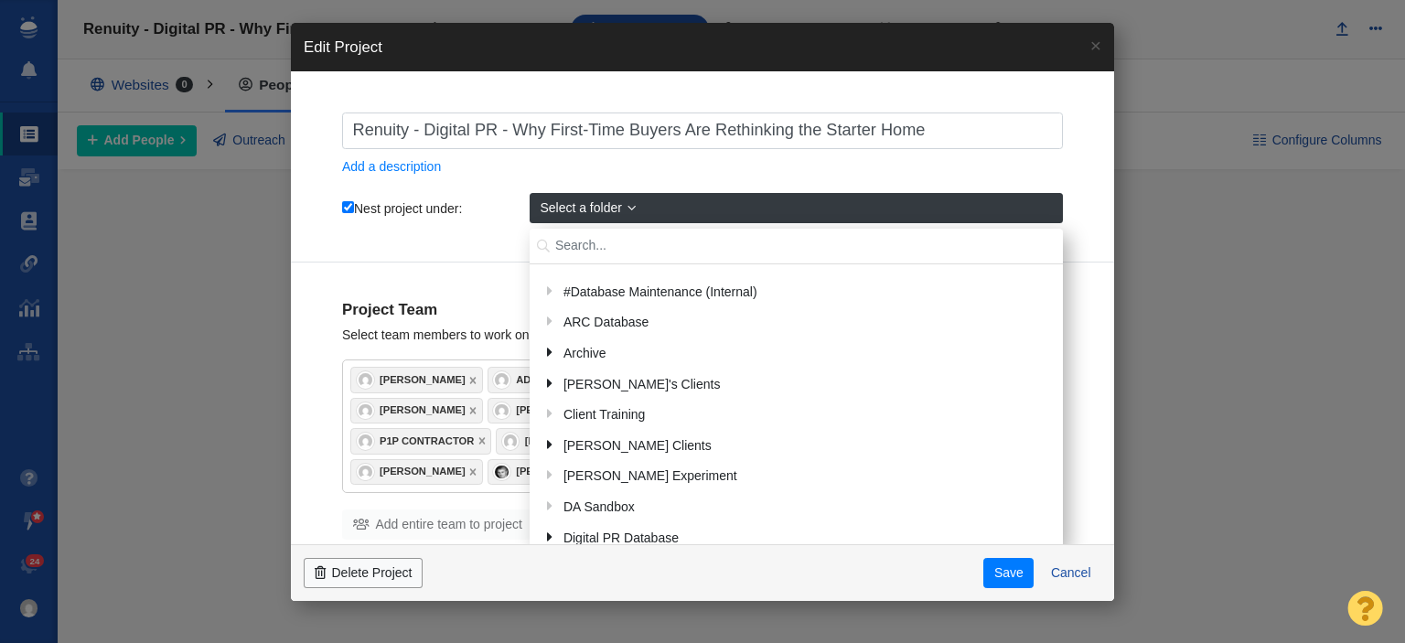
click at [648, 233] on input "text" at bounding box center [796, 247] width 533 height 36
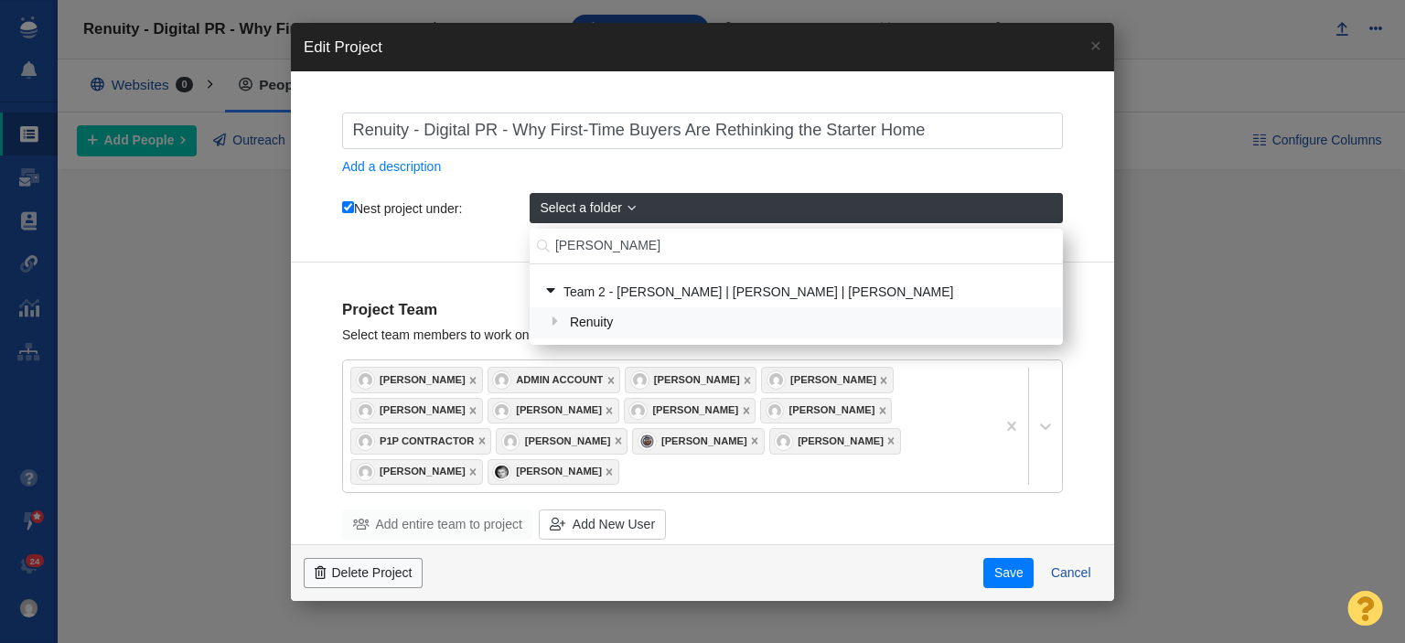
type input "[PERSON_NAME]"
click at [601, 321] on div "Renuity" at bounding box center [808, 323] width 489 height 28
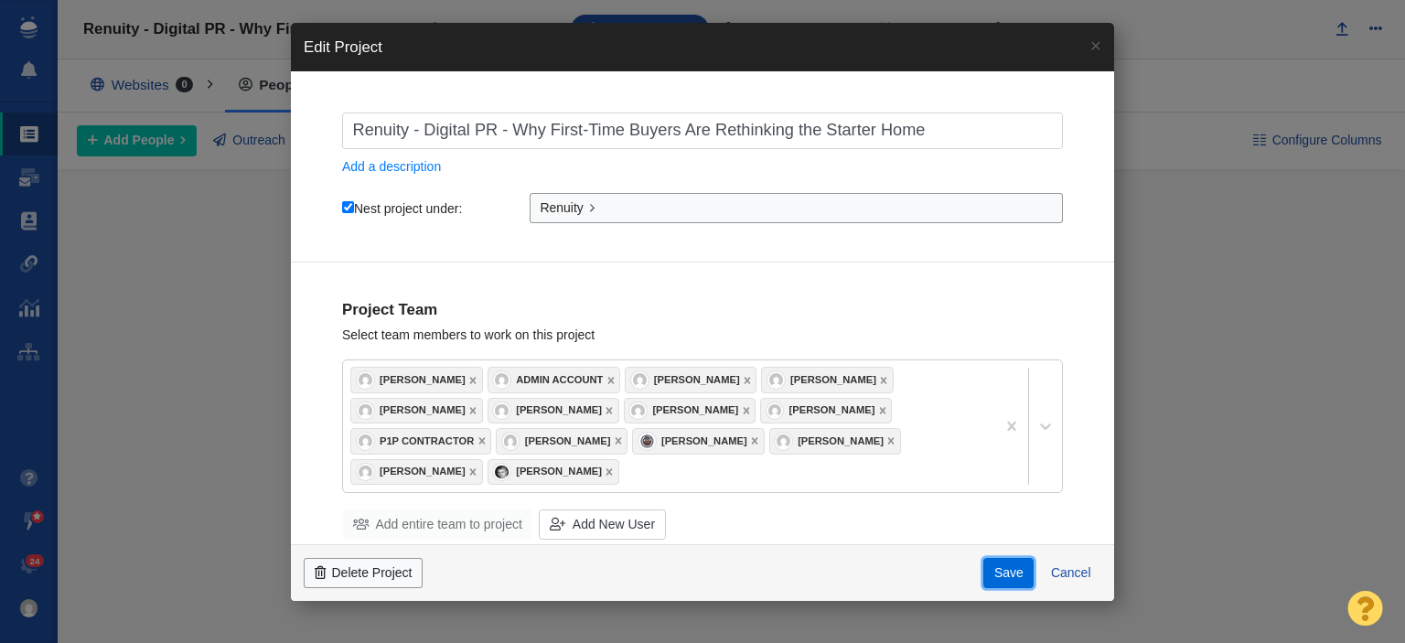
click at [1003, 570] on button "Save" at bounding box center [1008, 573] width 50 height 31
checkbox input "true"
